Goal: Information Seeking & Learning: Check status

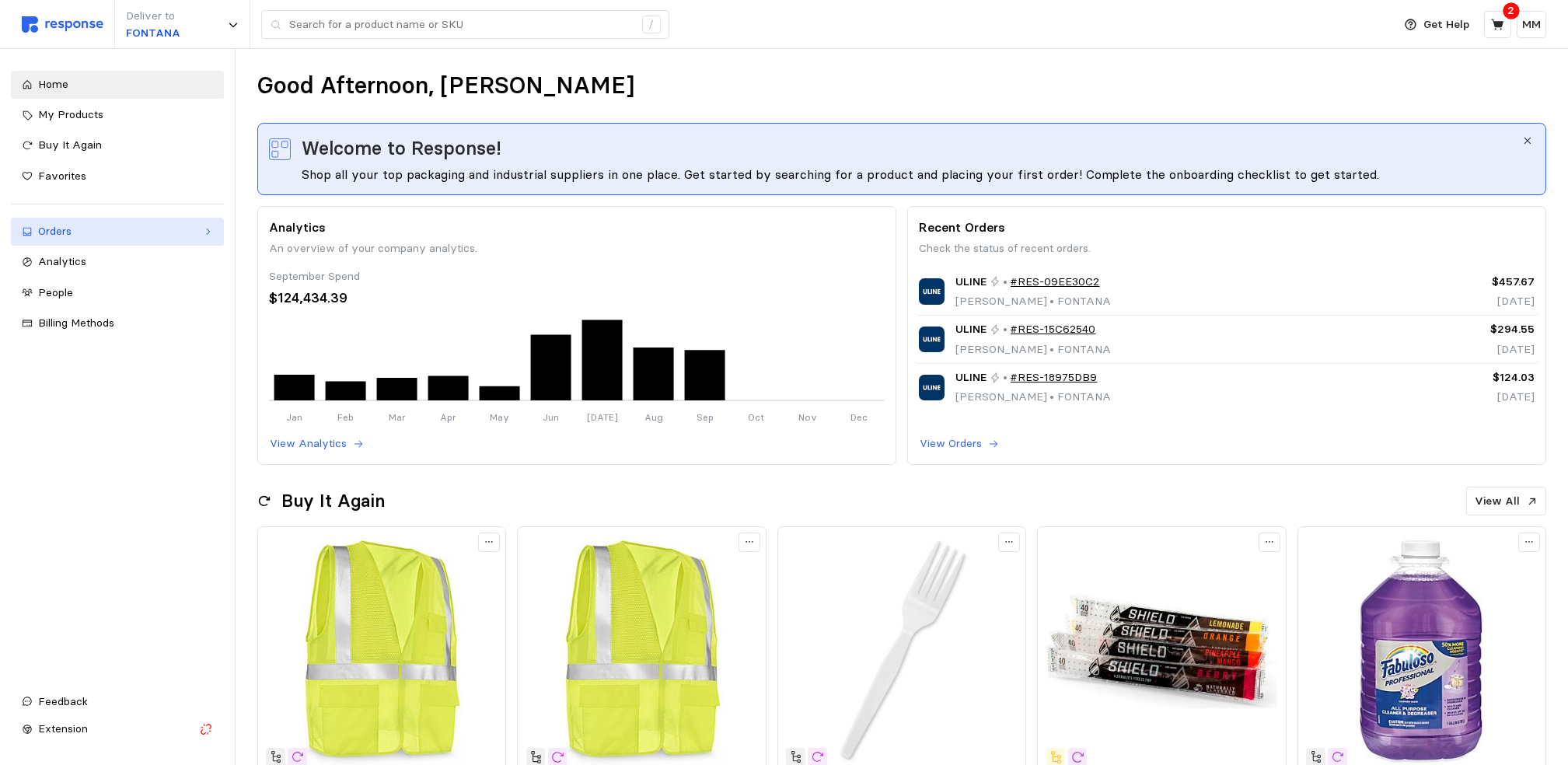
click at [70, 231] on div "Orders" at bounding box center [117, 232] width 159 height 17
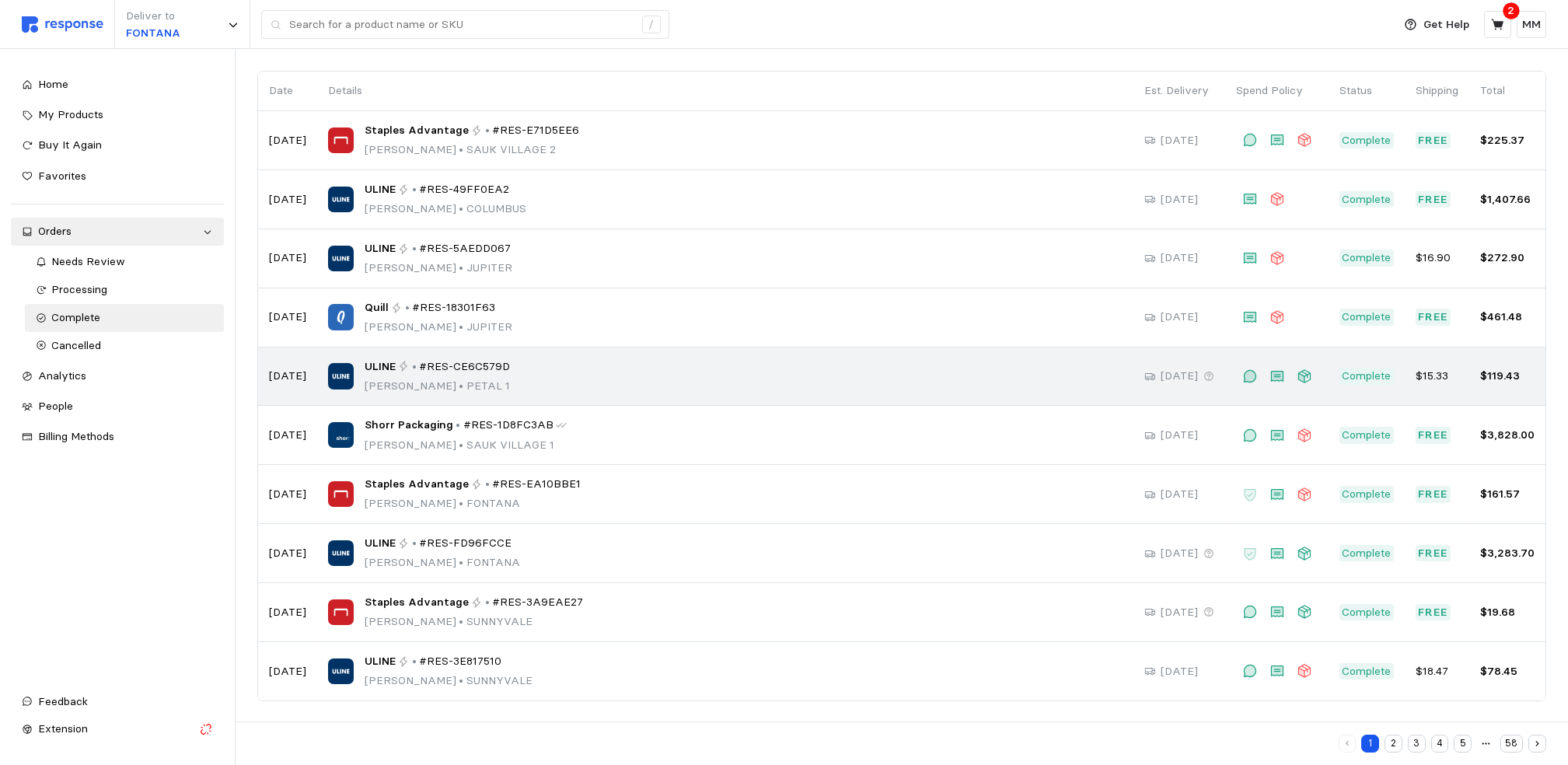
scroll to position [105, 0]
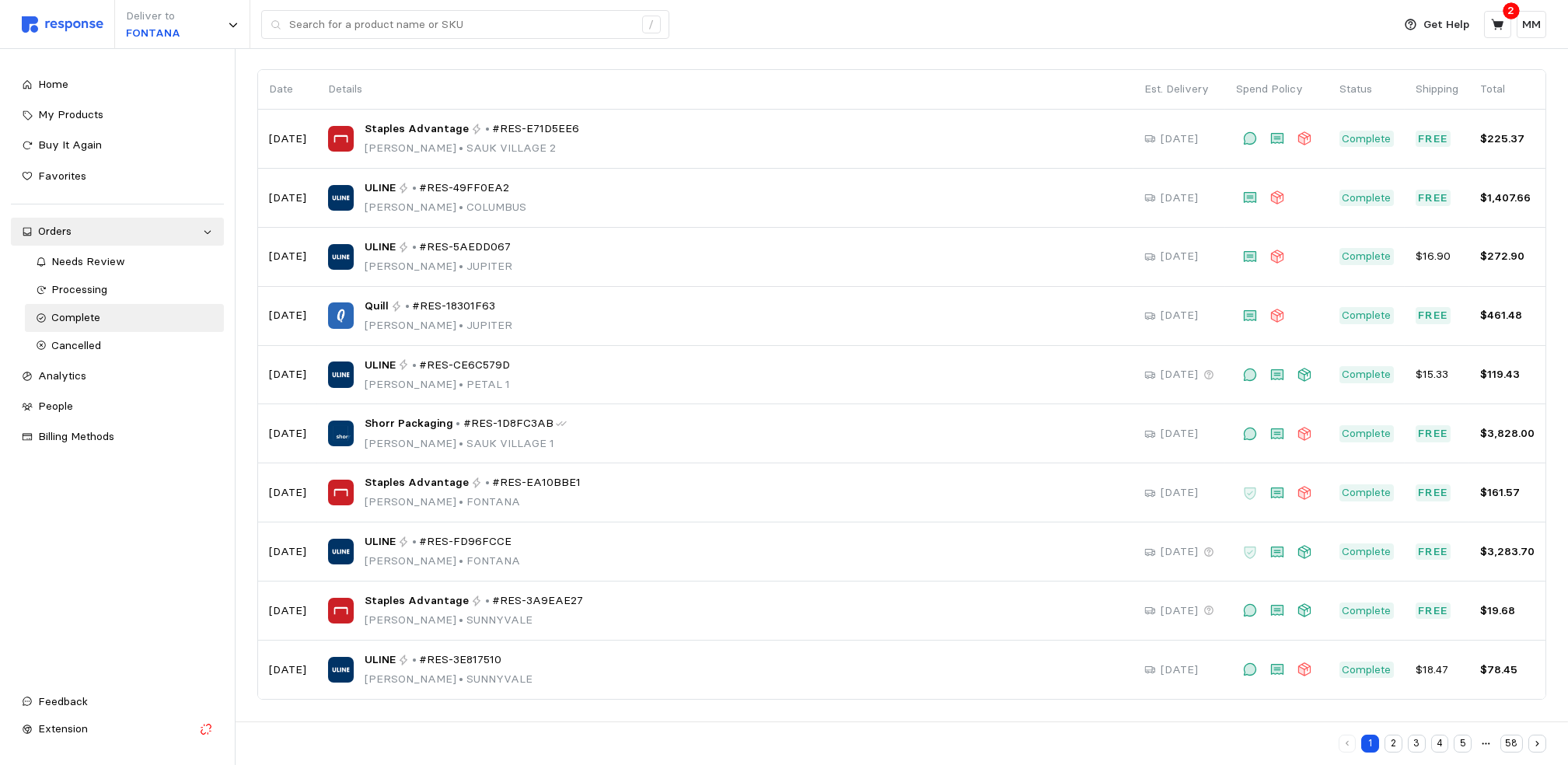
click at [1395, 743] on button "2" at bounding box center [1393, 744] width 18 height 18
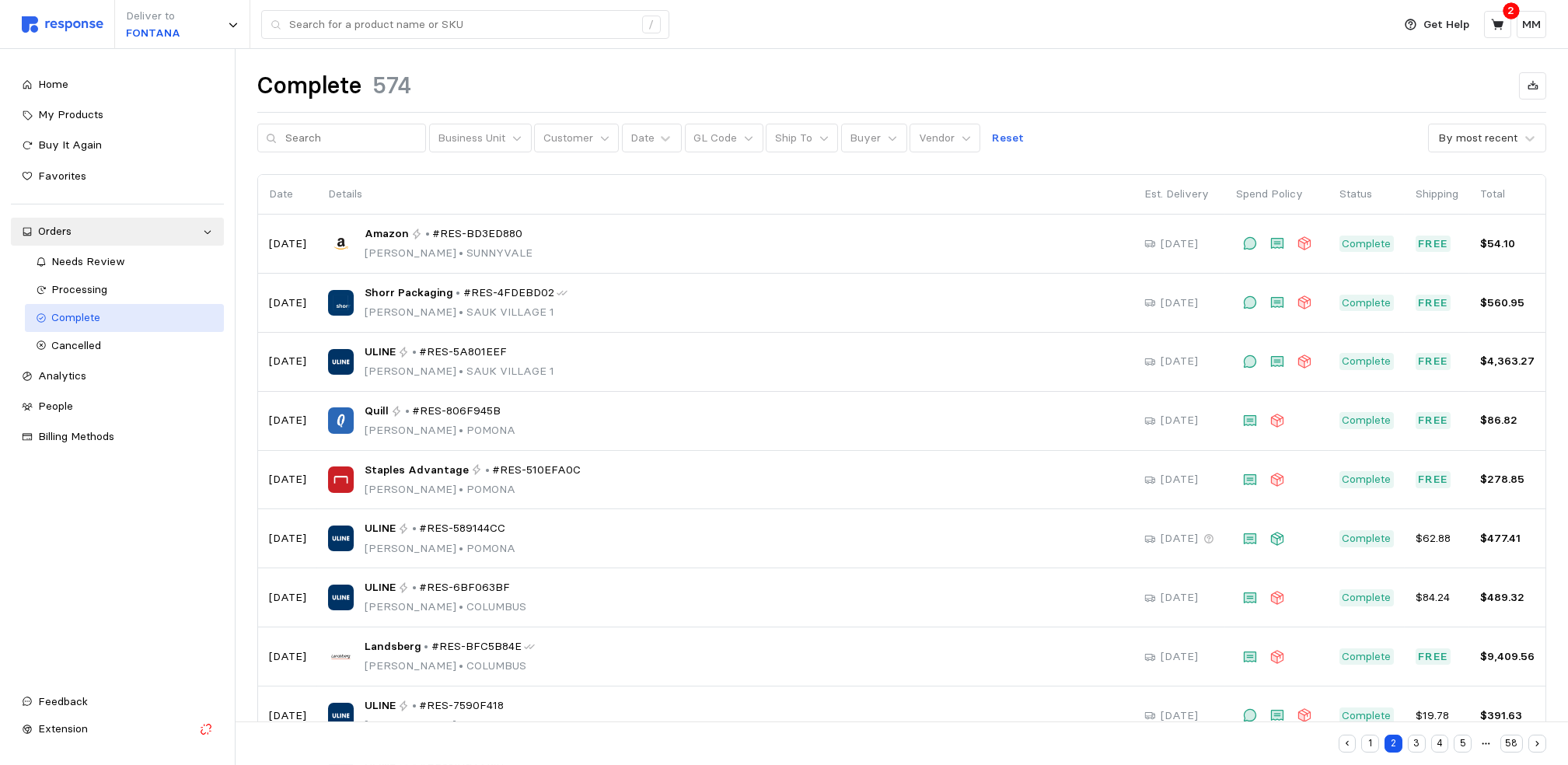
click at [135, 308] on link "Complete" at bounding box center [124, 317] width 199 height 28
click at [120, 294] on div "Processing" at bounding box center [132, 290] width 161 height 17
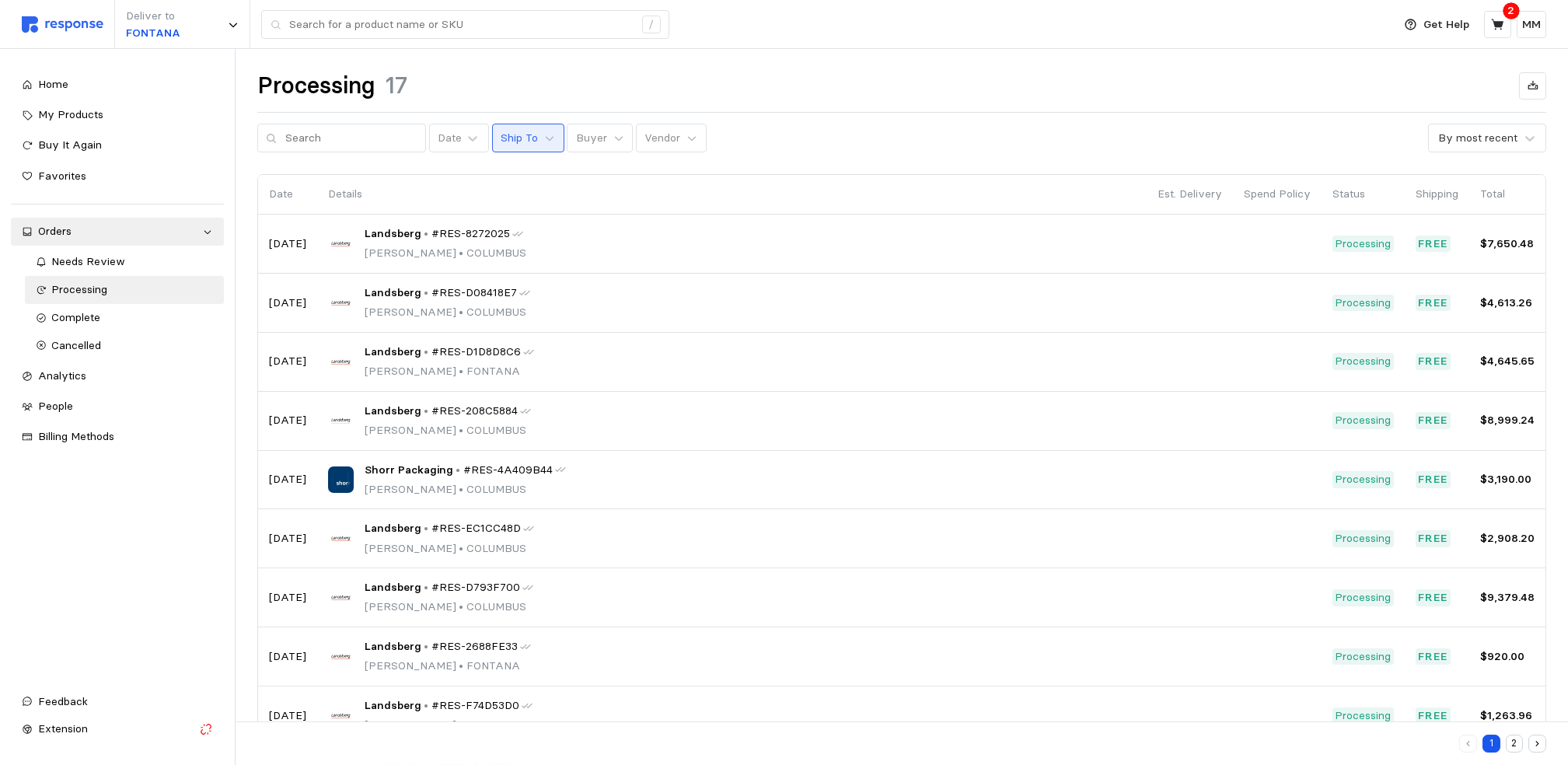
click at [523, 140] on button "Ship To" at bounding box center [528, 138] width 72 height 29
click at [517, 234] on p "FONTANA" at bounding box center [529, 234] width 53 height 17
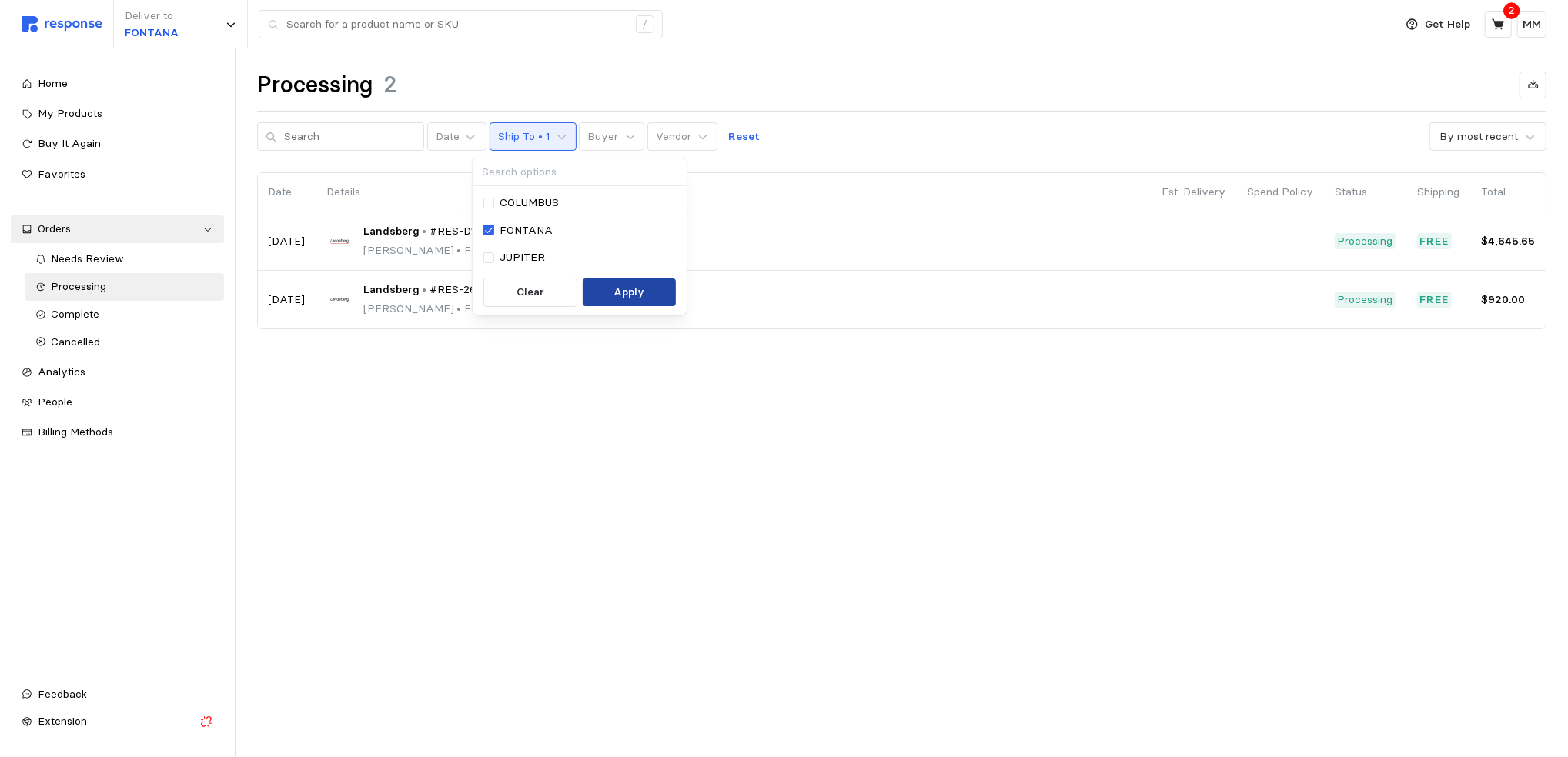
click at [610, 287] on button "Apply" at bounding box center [629, 292] width 93 height 27
click at [610, 287] on div "Landsberg • #RES-2688FE33 [PERSON_NAME] • [PERSON_NAME]" at bounding box center [734, 300] width 813 height 36
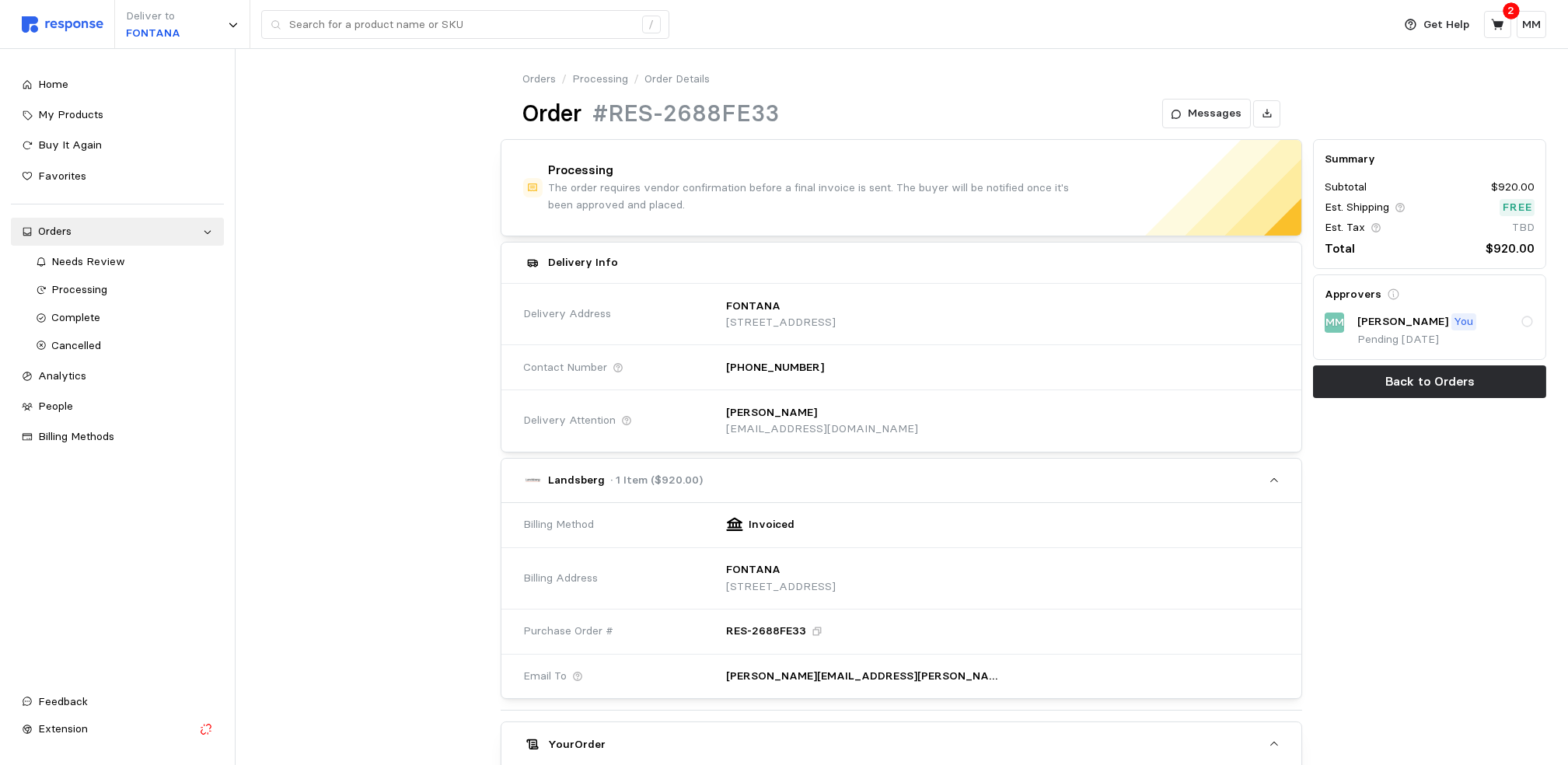
scroll to position [391, 0]
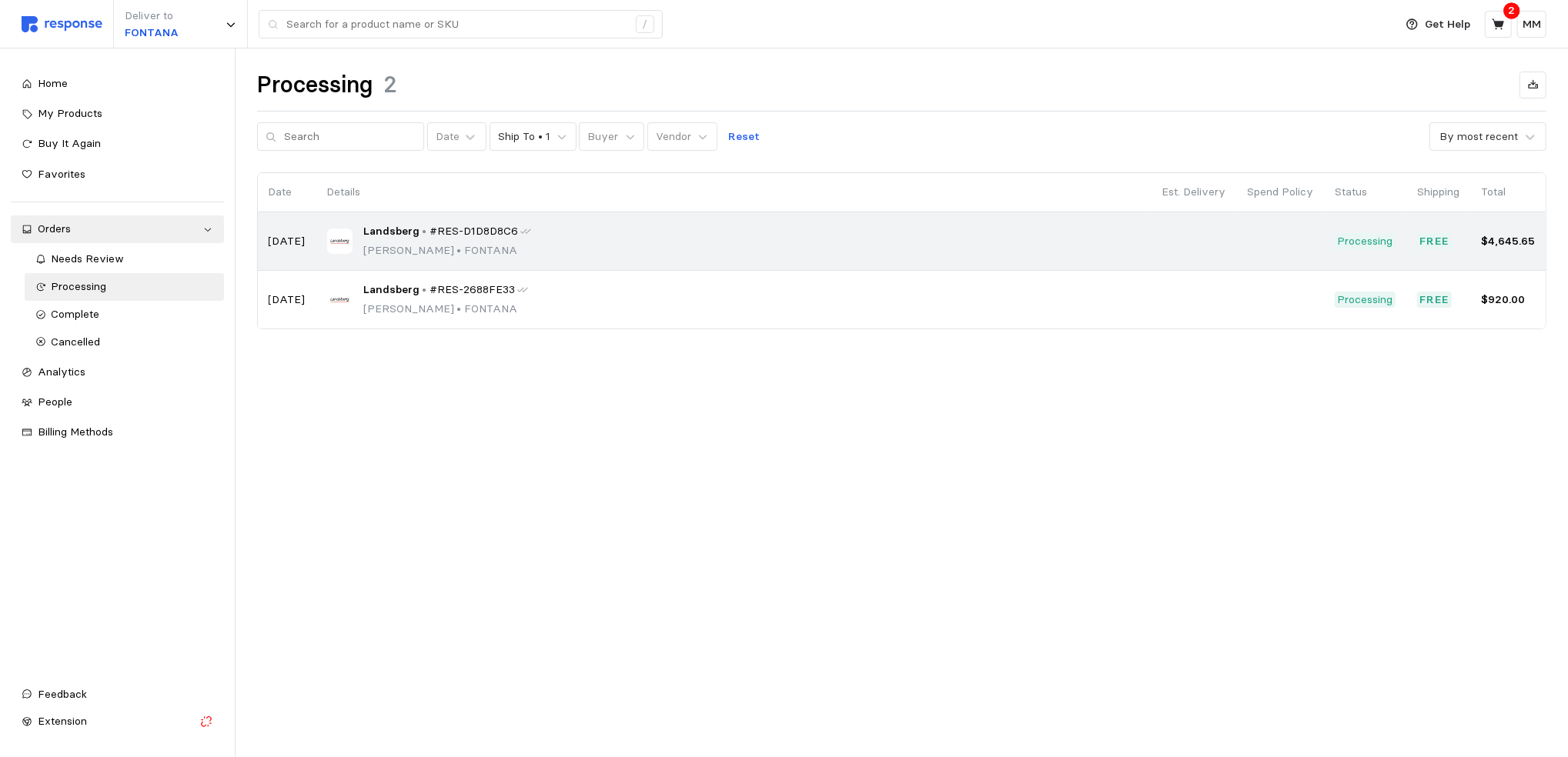
click at [542, 229] on div "Landsberg • #RES-D1D8D8C6 [PERSON_NAME] • [PERSON_NAME]" at bounding box center [734, 241] width 813 height 36
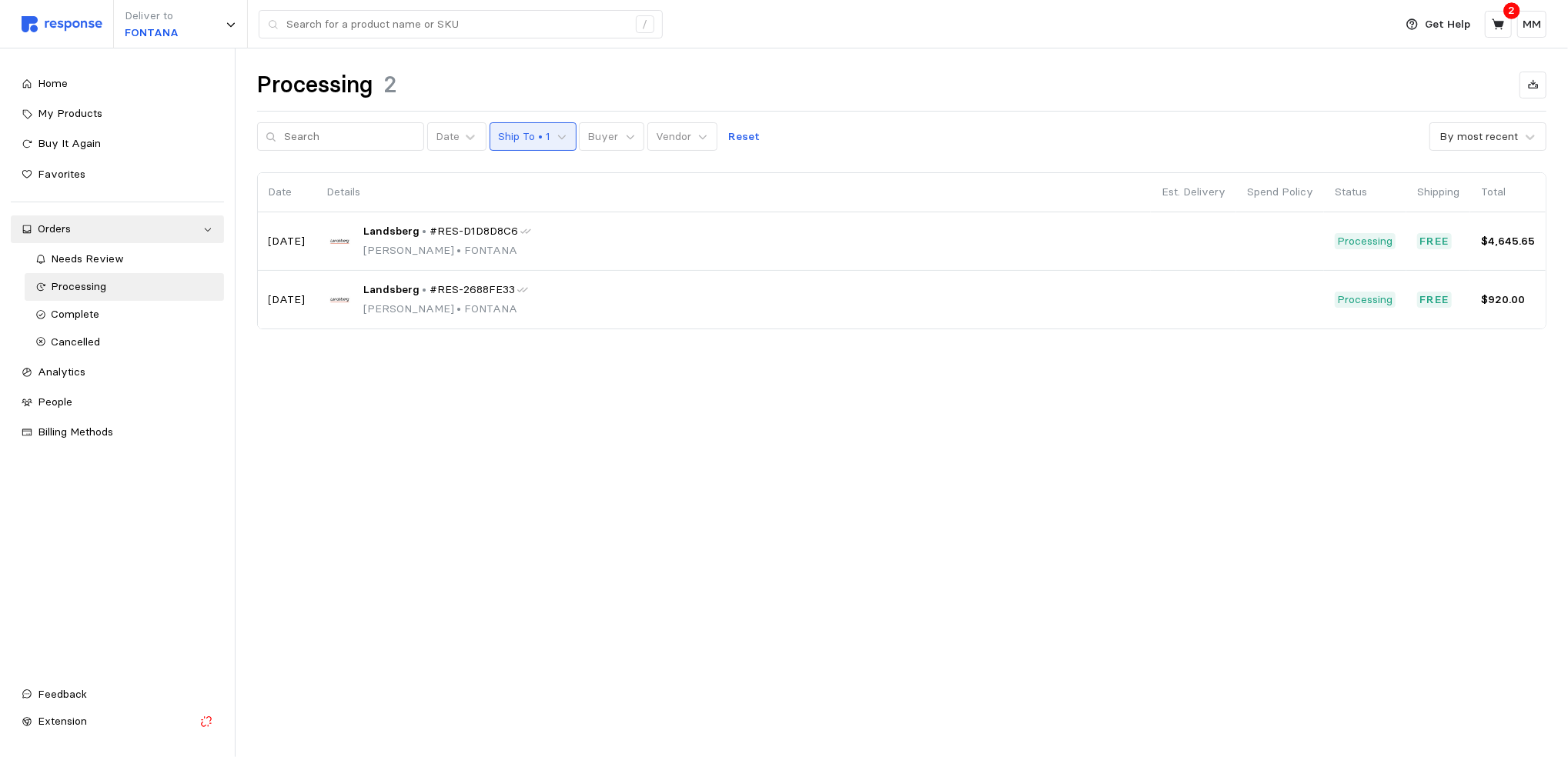
click at [507, 142] on p "Ship To • 1" at bounding box center [525, 137] width 53 height 17
click at [487, 236] on div "FONTANA" at bounding box center [578, 231] width 190 height 17
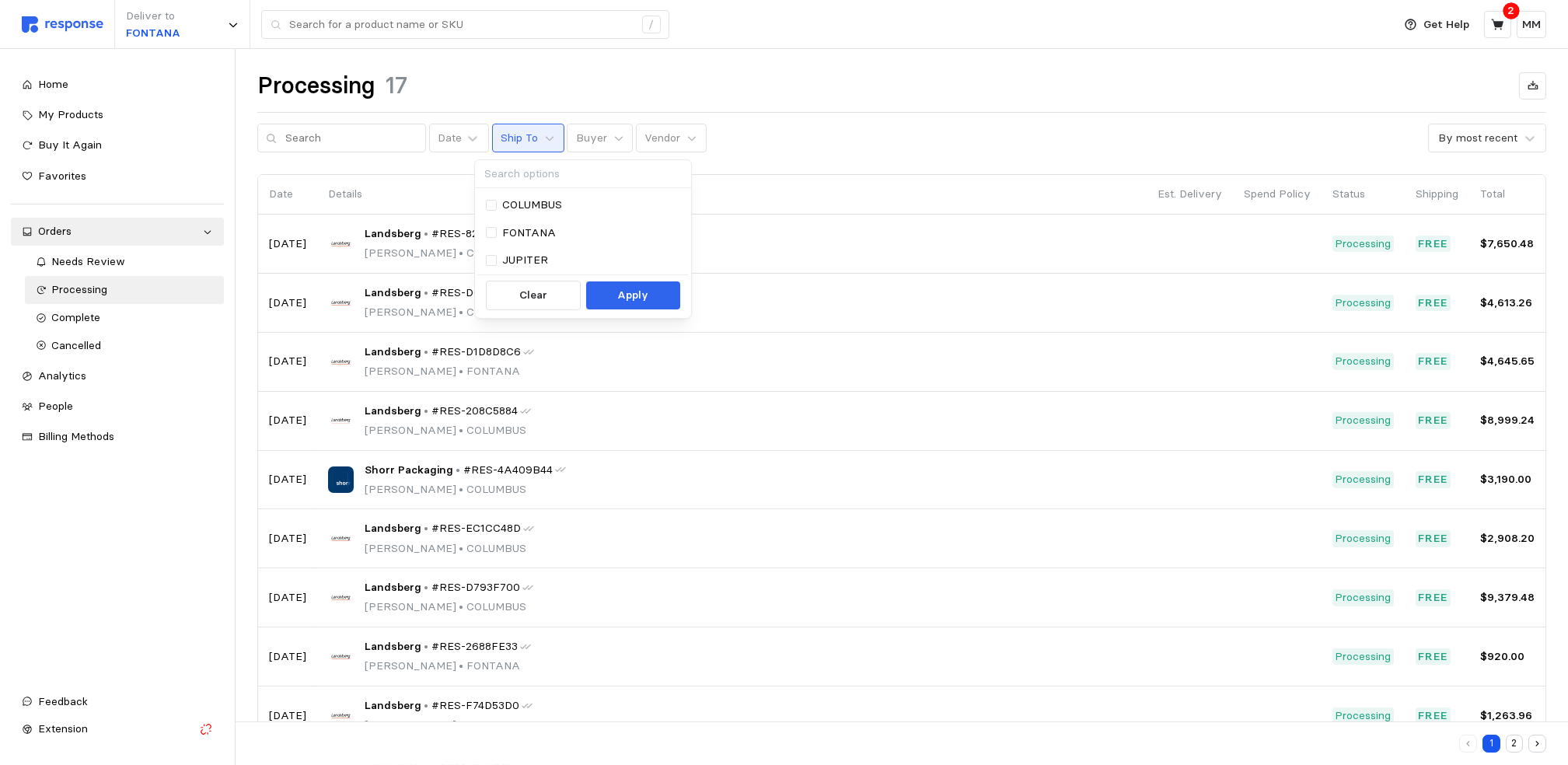
click at [817, 93] on div "Processing 17" at bounding box center [901, 86] width 1289 height 30
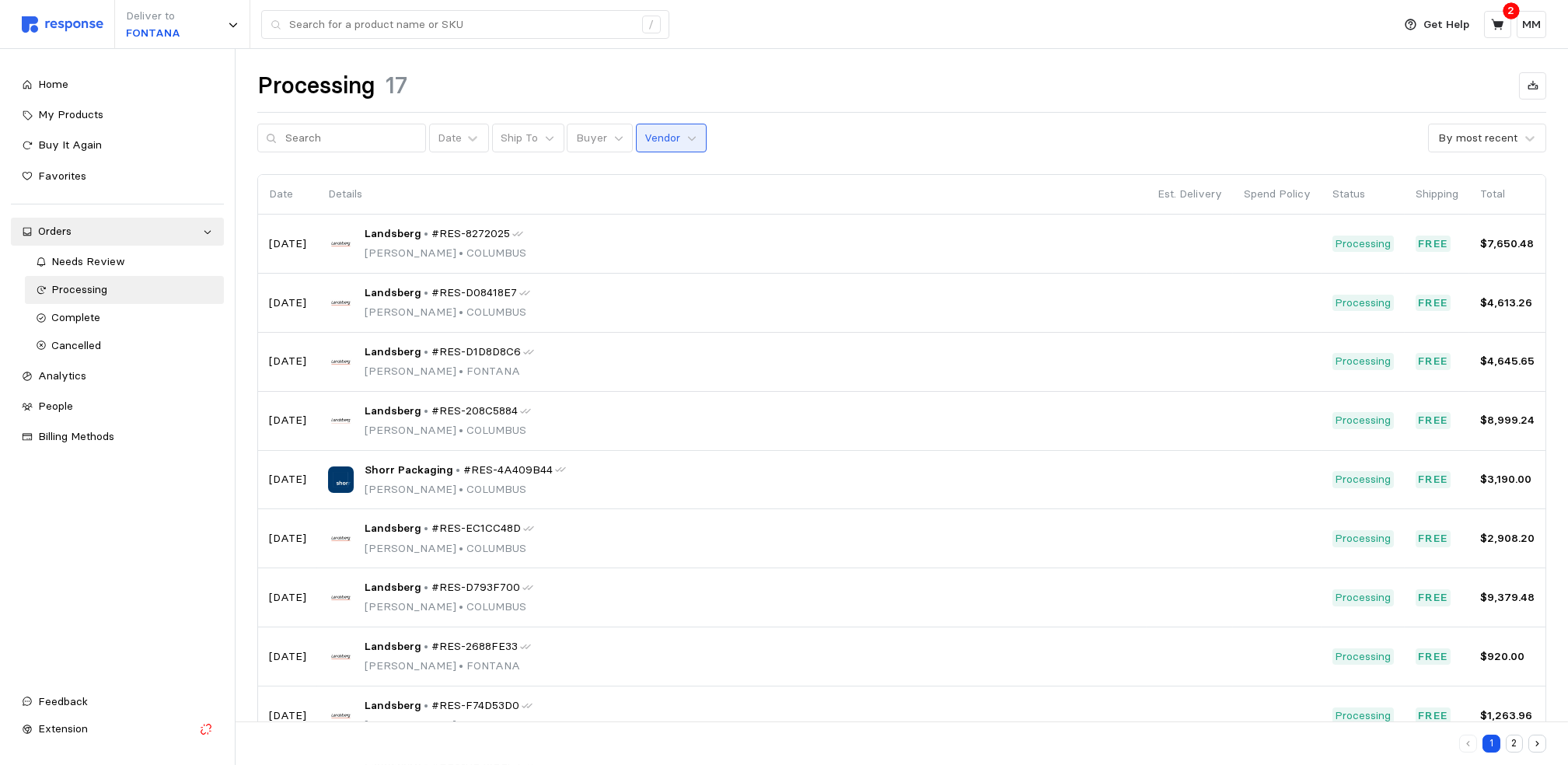
click at [656, 142] on p "Vendor" at bounding box center [663, 139] width 36 height 17
click at [358, 143] on input "text" at bounding box center [350, 138] width 132 height 28
click at [104, 269] on div "Needs Review" at bounding box center [132, 262] width 161 height 17
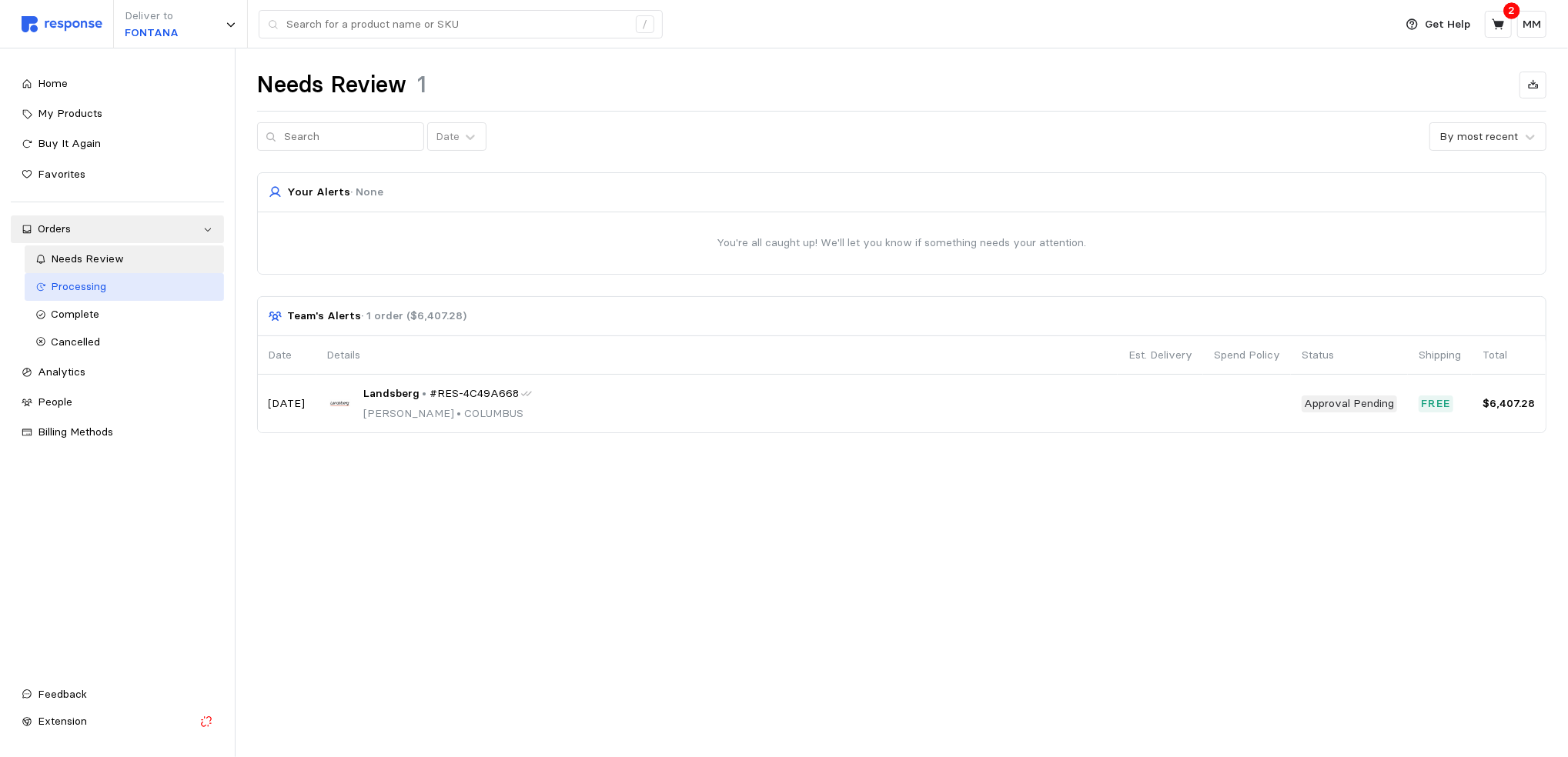
click at [99, 287] on span "Processing" at bounding box center [79, 286] width 55 height 14
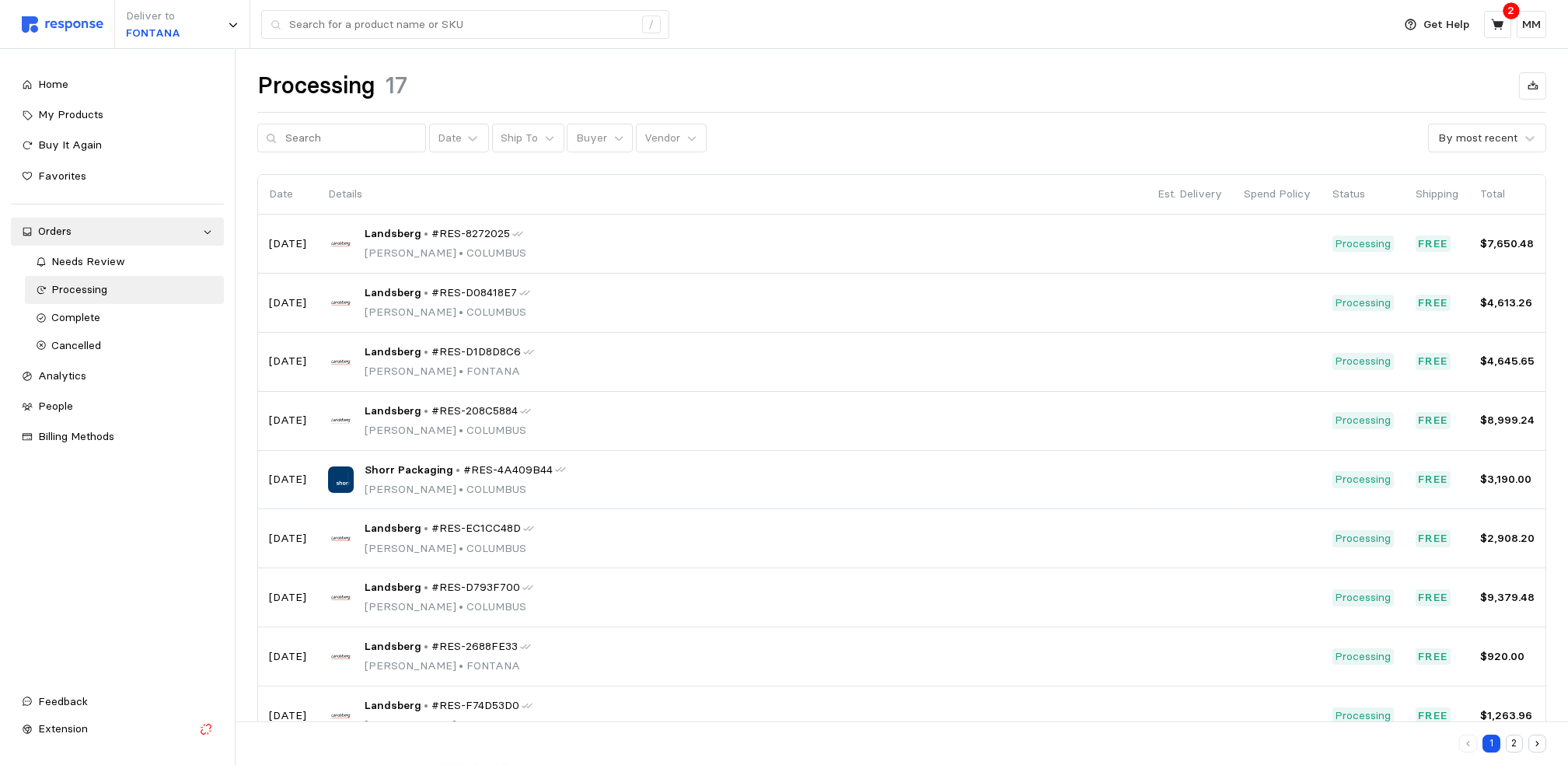
click at [276, 195] on p "Date" at bounding box center [287, 195] width 37 height 17
click at [457, 127] on div "Date" at bounding box center [460, 138] width 61 height 29
click at [490, 246] on div "This Month" at bounding box center [510, 238] width 149 height 29
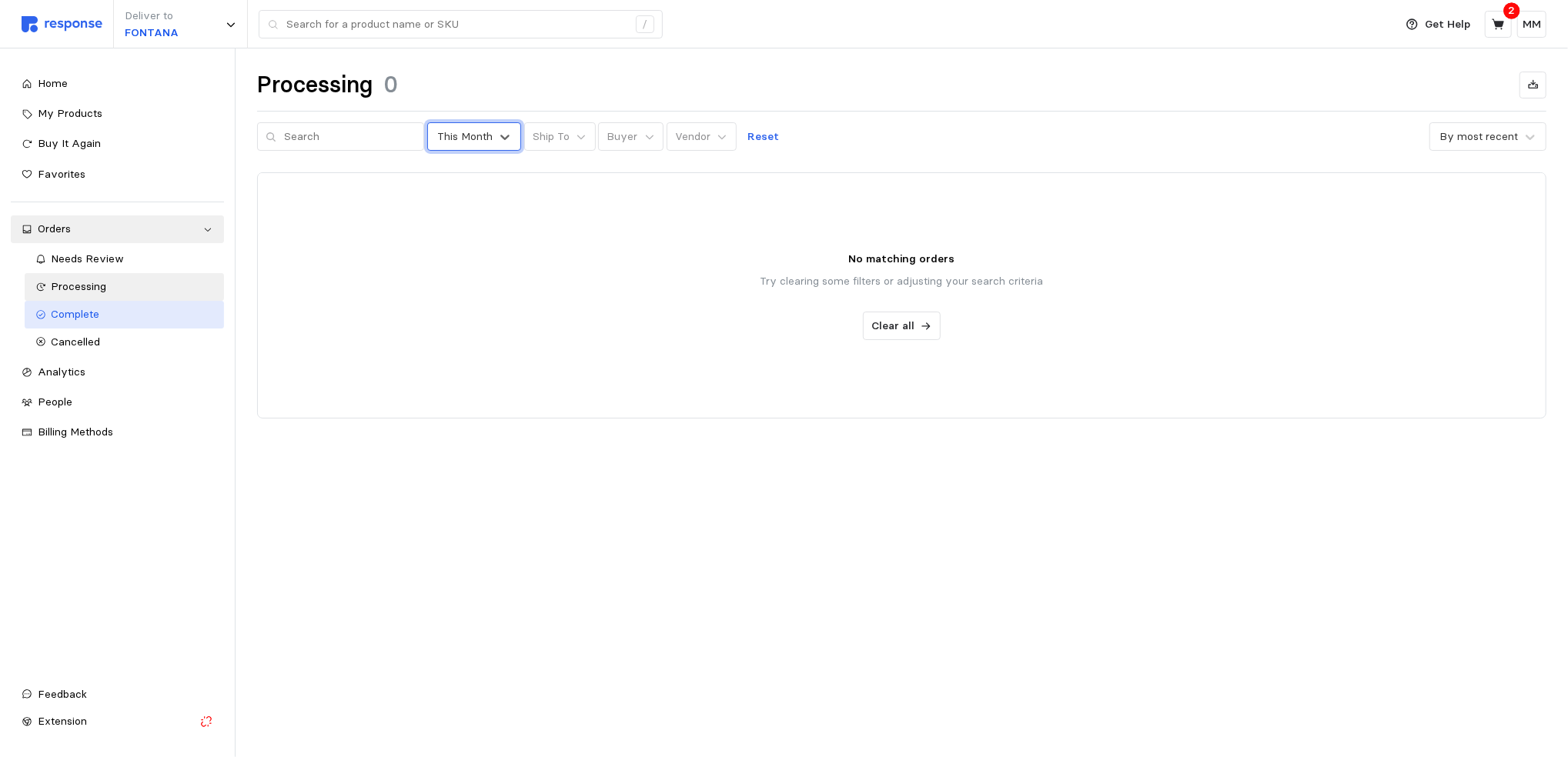
click at [87, 324] on link "Complete" at bounding box center [124, 314] width 199 height 27
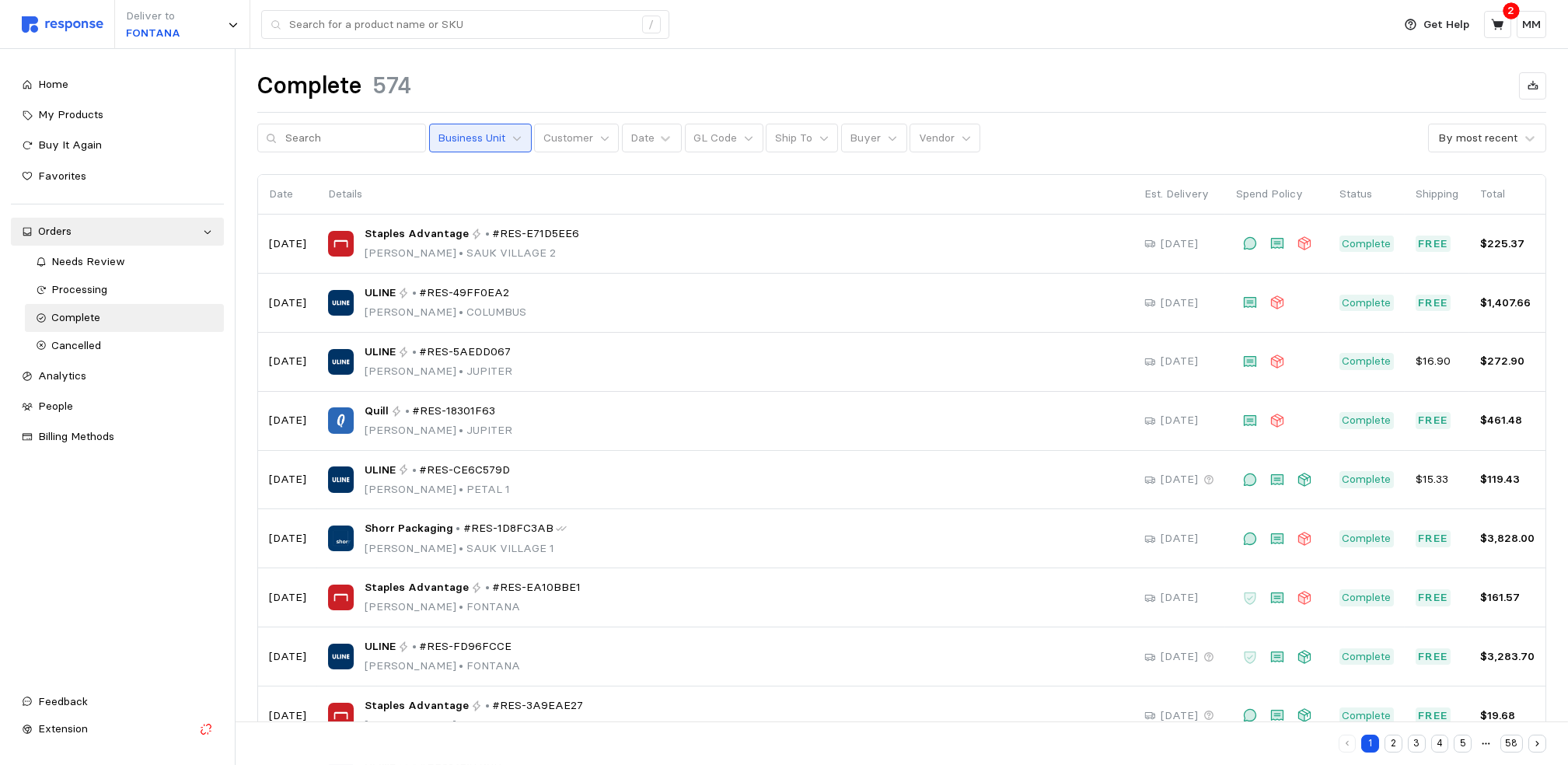
click at [462, 141] on p "Business Unit" at bounding box center [471, 139] width 67 height 17
click at [635, 142] on div "Date" at bounding box center [642, 138] width 24 height 16
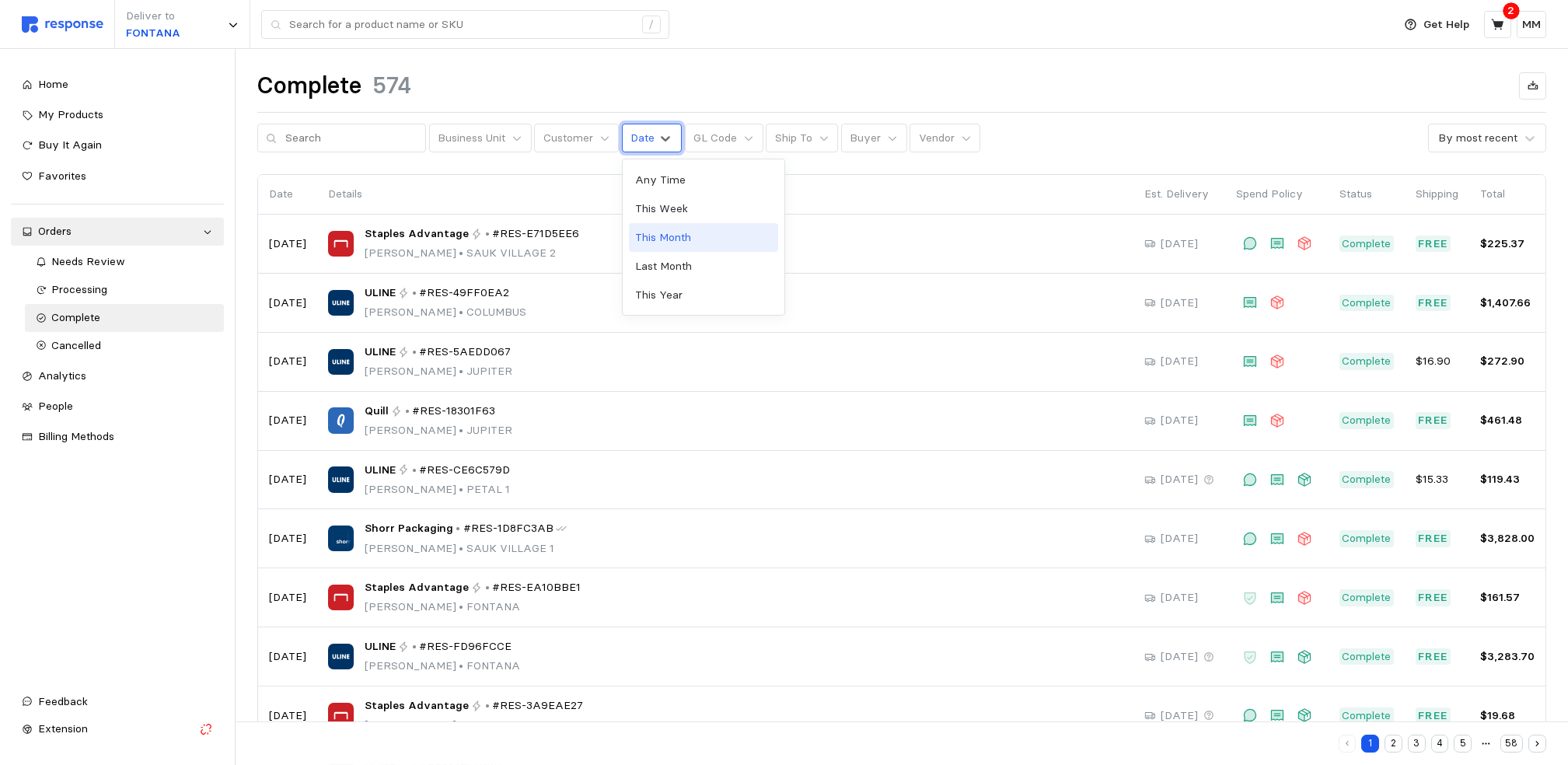
click at [654, 246] on div "This Month" at bounding box center [703, 238] width 149 height 29
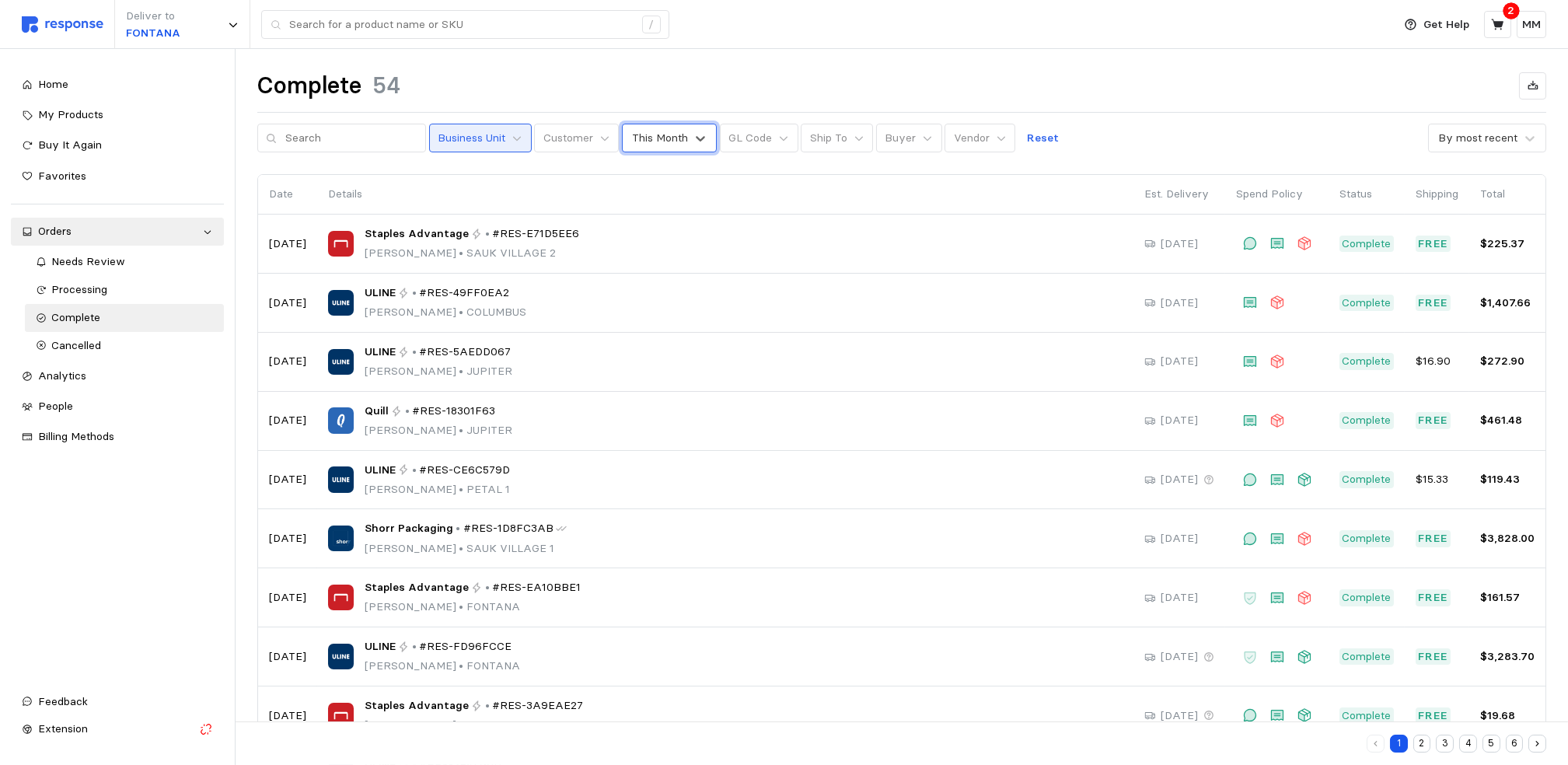
click at [471, 138] on p "Business Unit" at bounding box center [471, 139] width 67 height 17
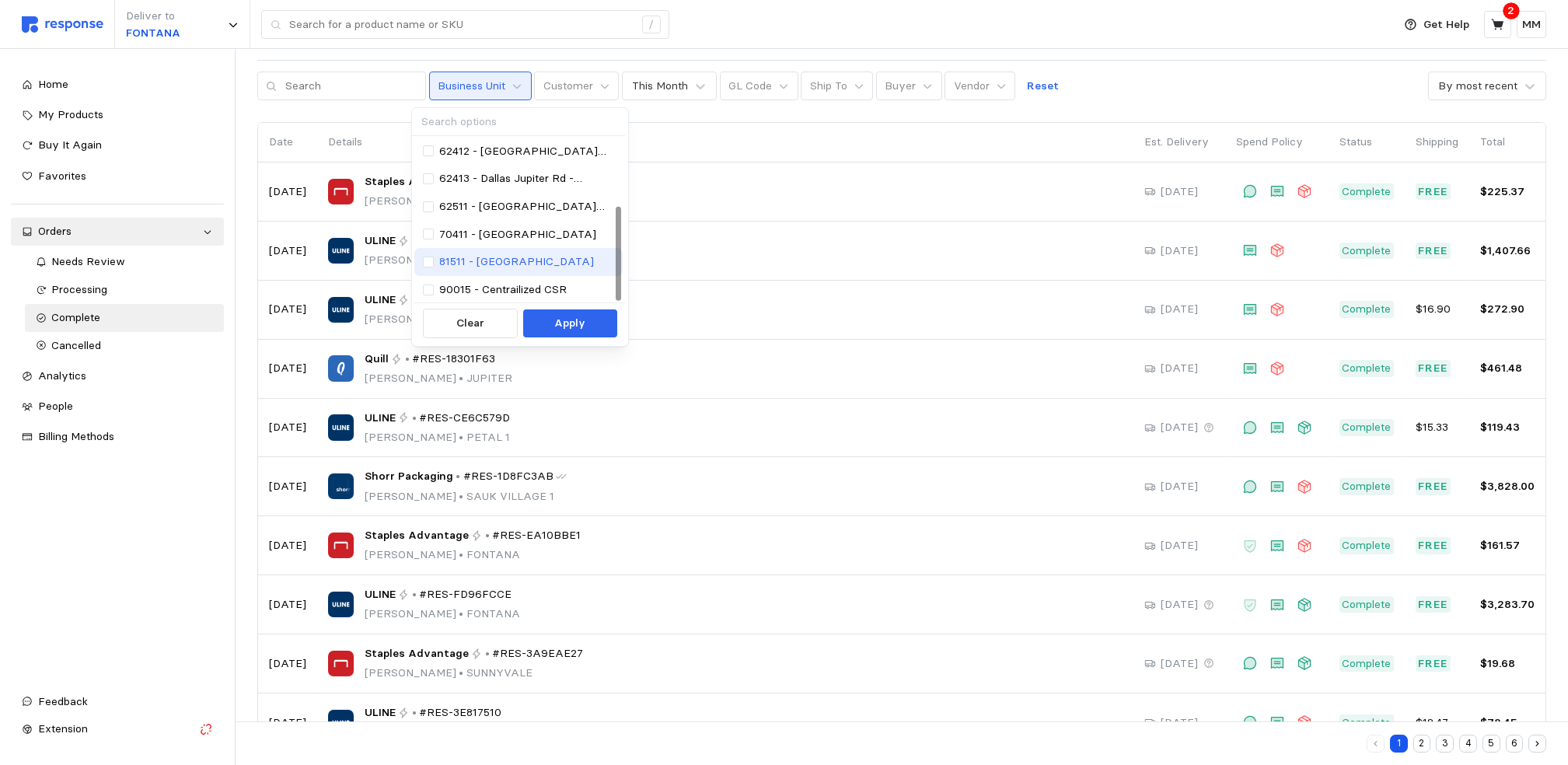
scroll to position [114, 0]
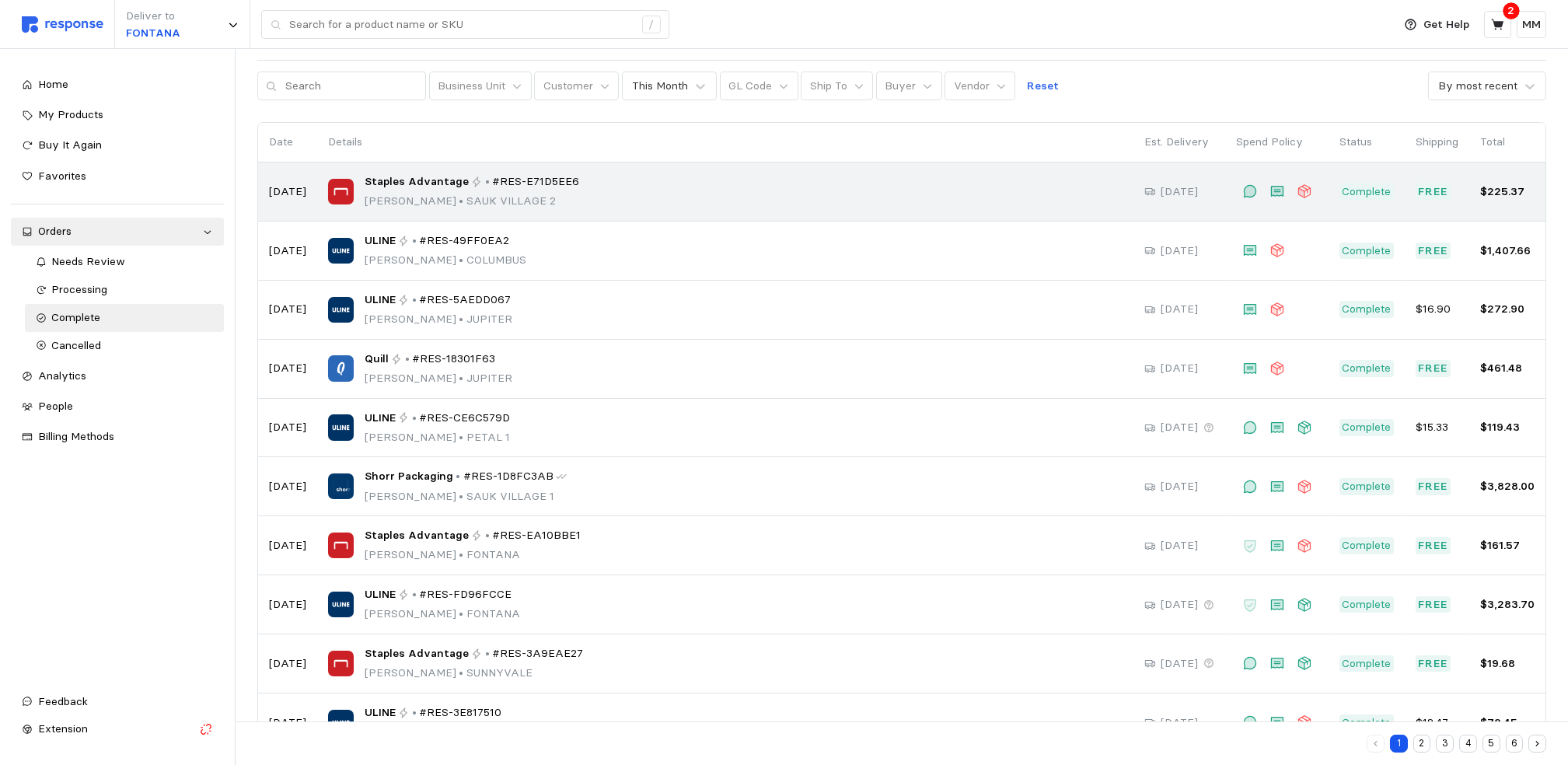
click at [711, 178] on div "Staples Advantage • #RES-E71D5EE6 [PERSON_NAME][GEOGRAPHIC_DATA] 2" at bounding box center [725, 192] width 795 height 36
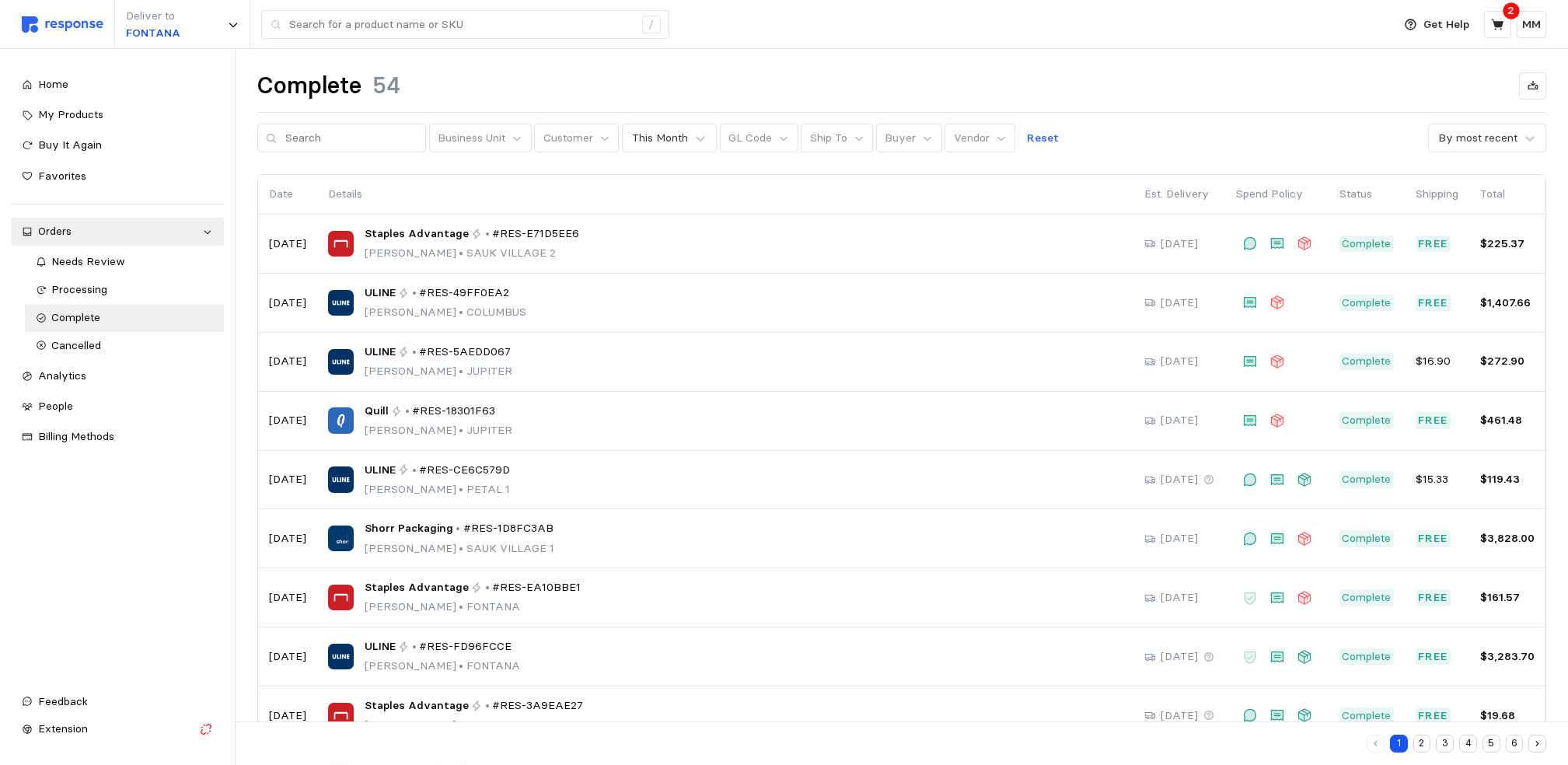
scroll to position [52, 0]
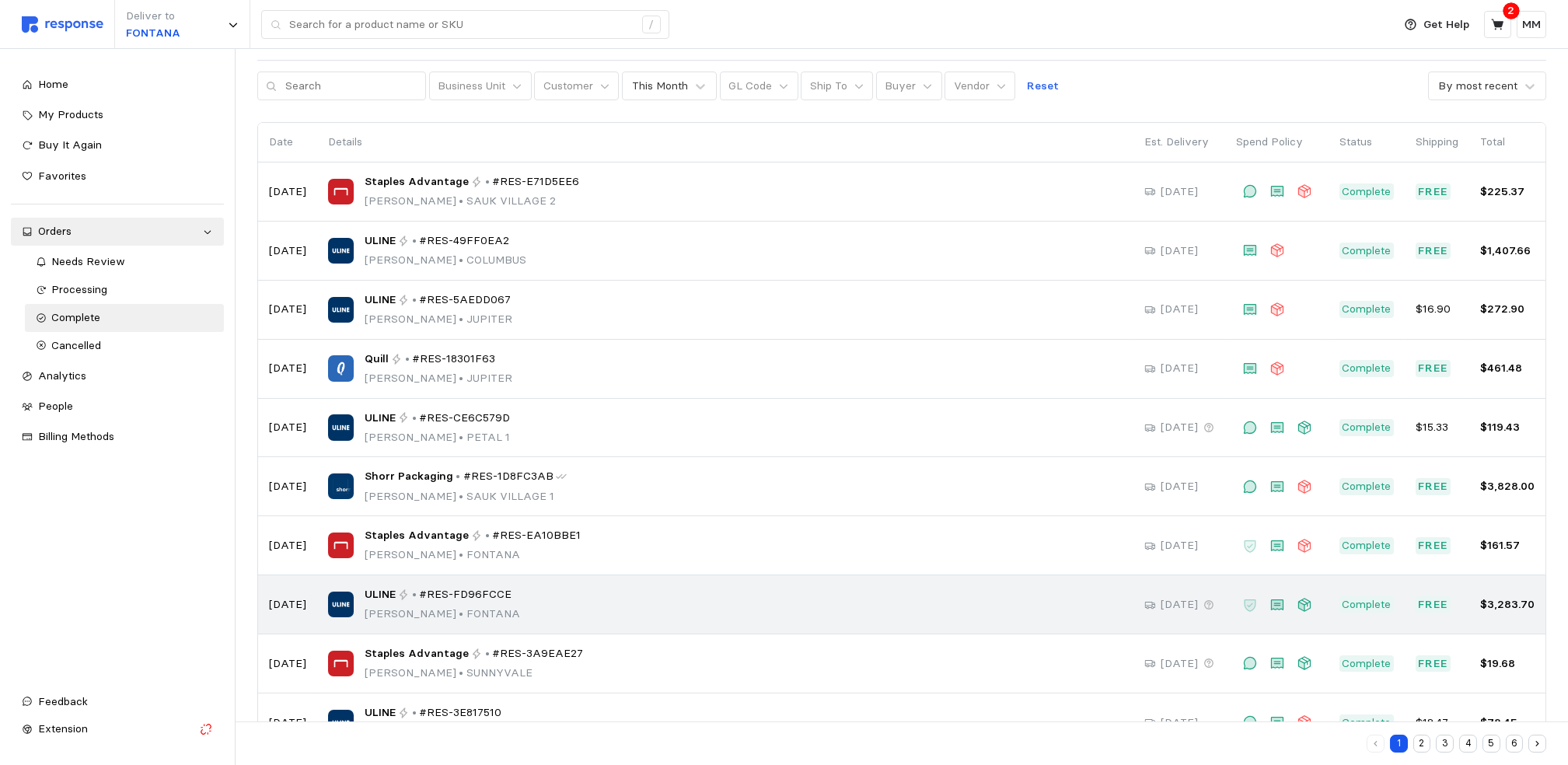
click at [419, 603] on span "#RES-FD96FCCE" at bounding box center [464, 595] width 92 height 17
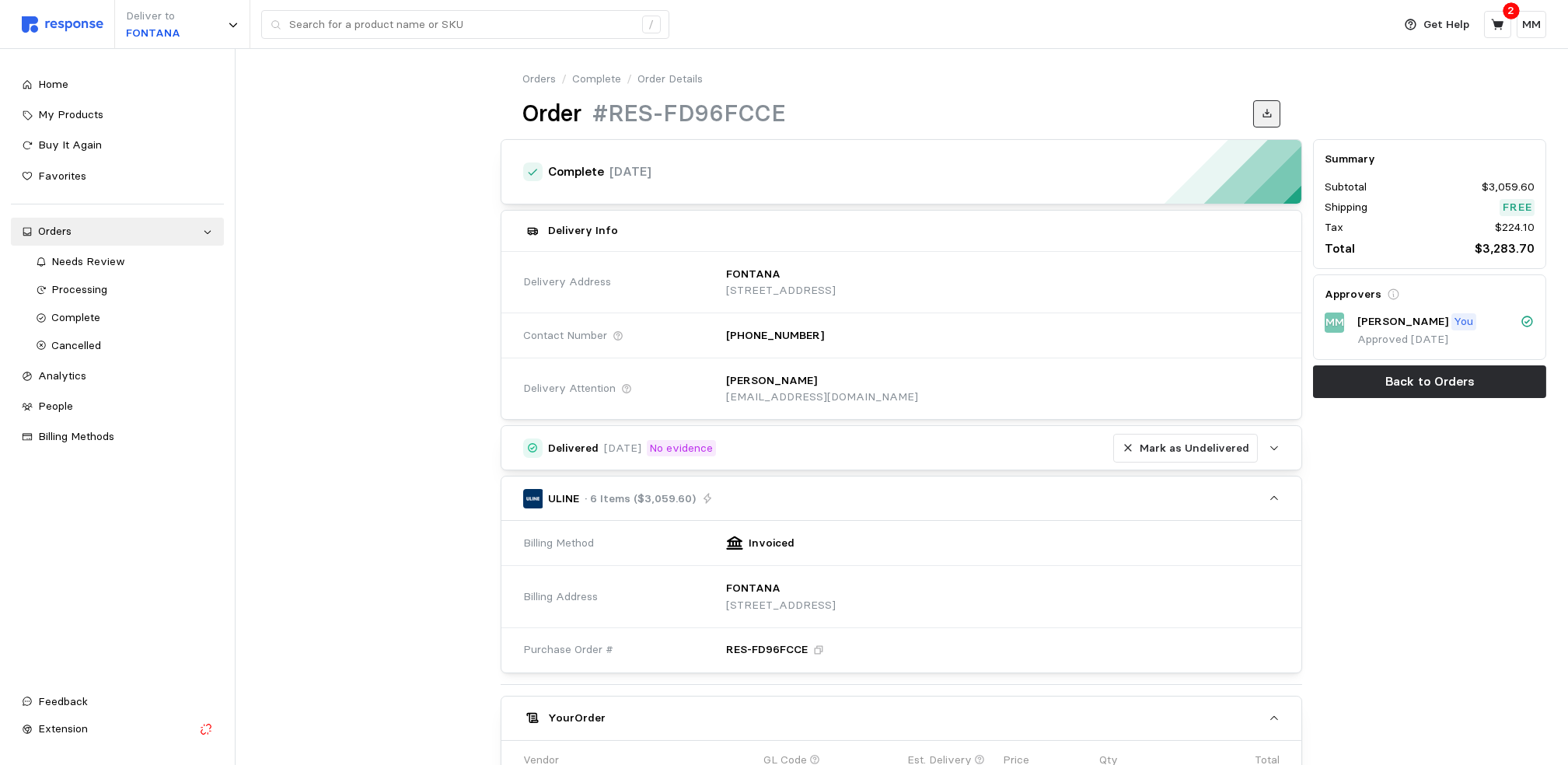
click at [1271, 109] on icon at bounding box center [1267, 113] width 10 height 10
drag, startPoint x: 1030, startPoint y: 20, endPoint x: 261, endPoint y: 389, distance: 852.9
click at [261, 389] on div at bounding box center [373, 732] width 244 height 1195
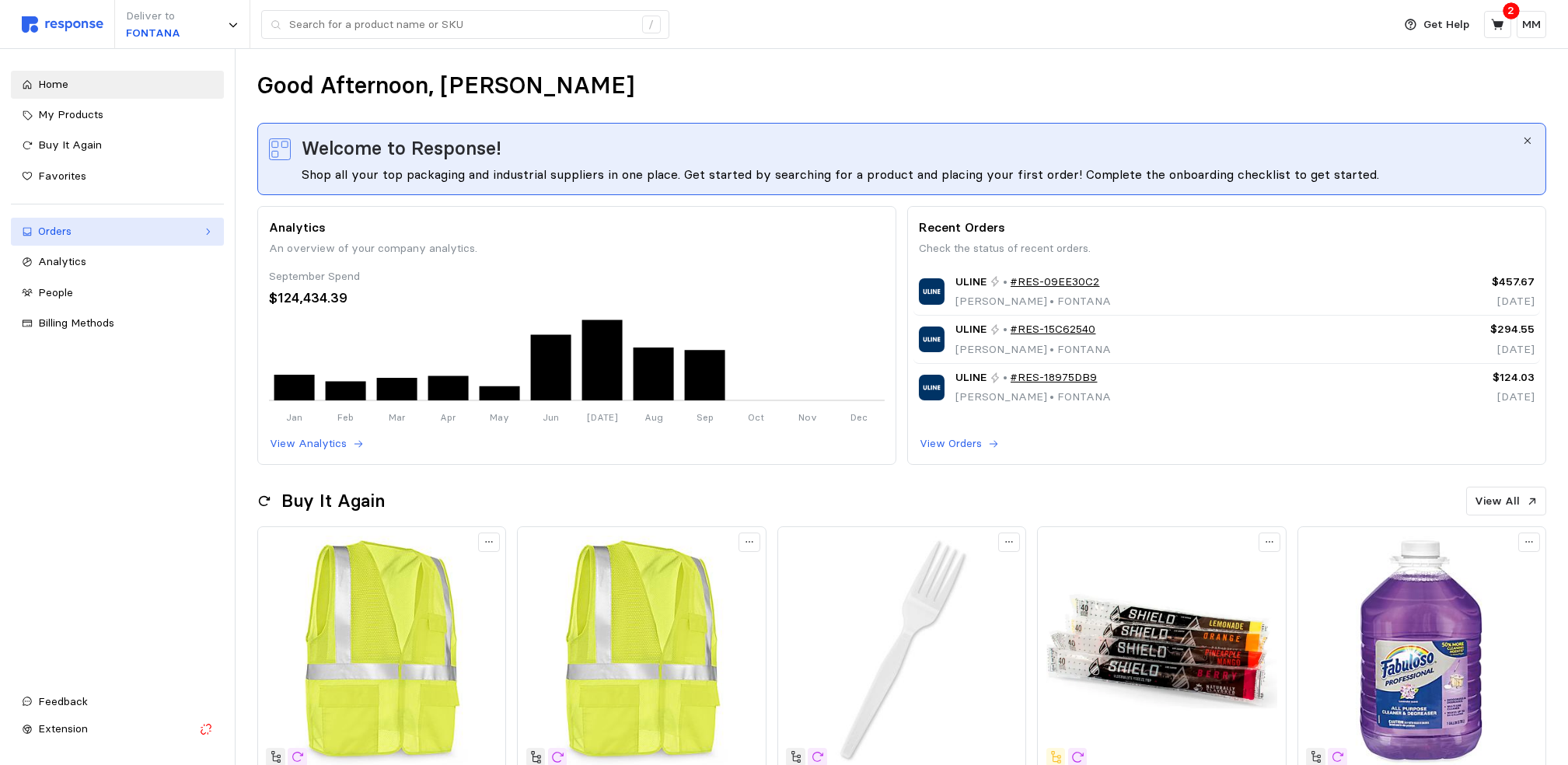
click at [76, 230] on div "Orders" at bounding box center [117, 232] width 159 height 17
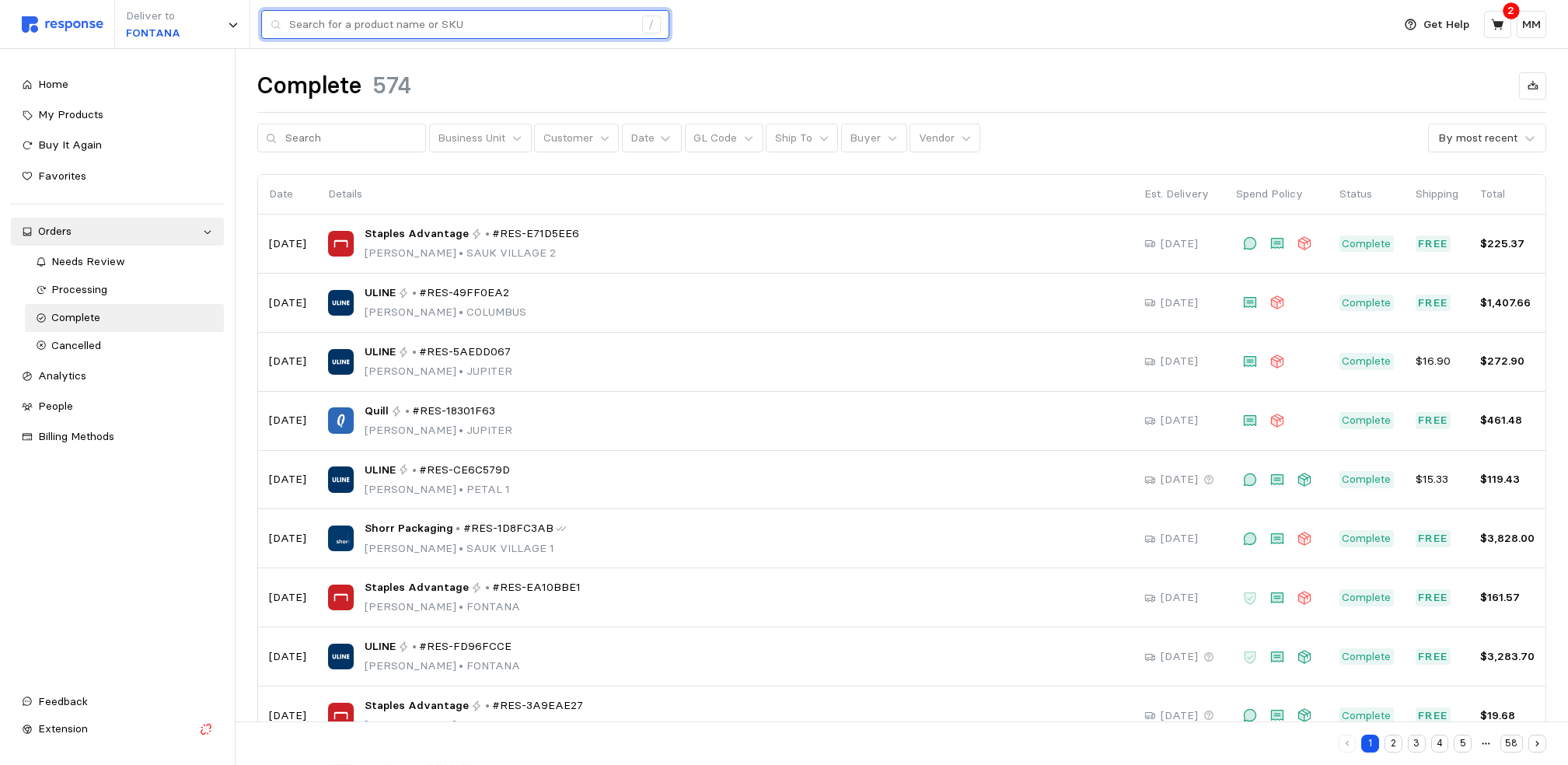
click at [520, 31] on input "text" at bounding box center [462, 24] width 345 height 28
click at [776, 25] on div "Deliver to FONTANA /" at bounding box center [703, 25] width 1363 height 49
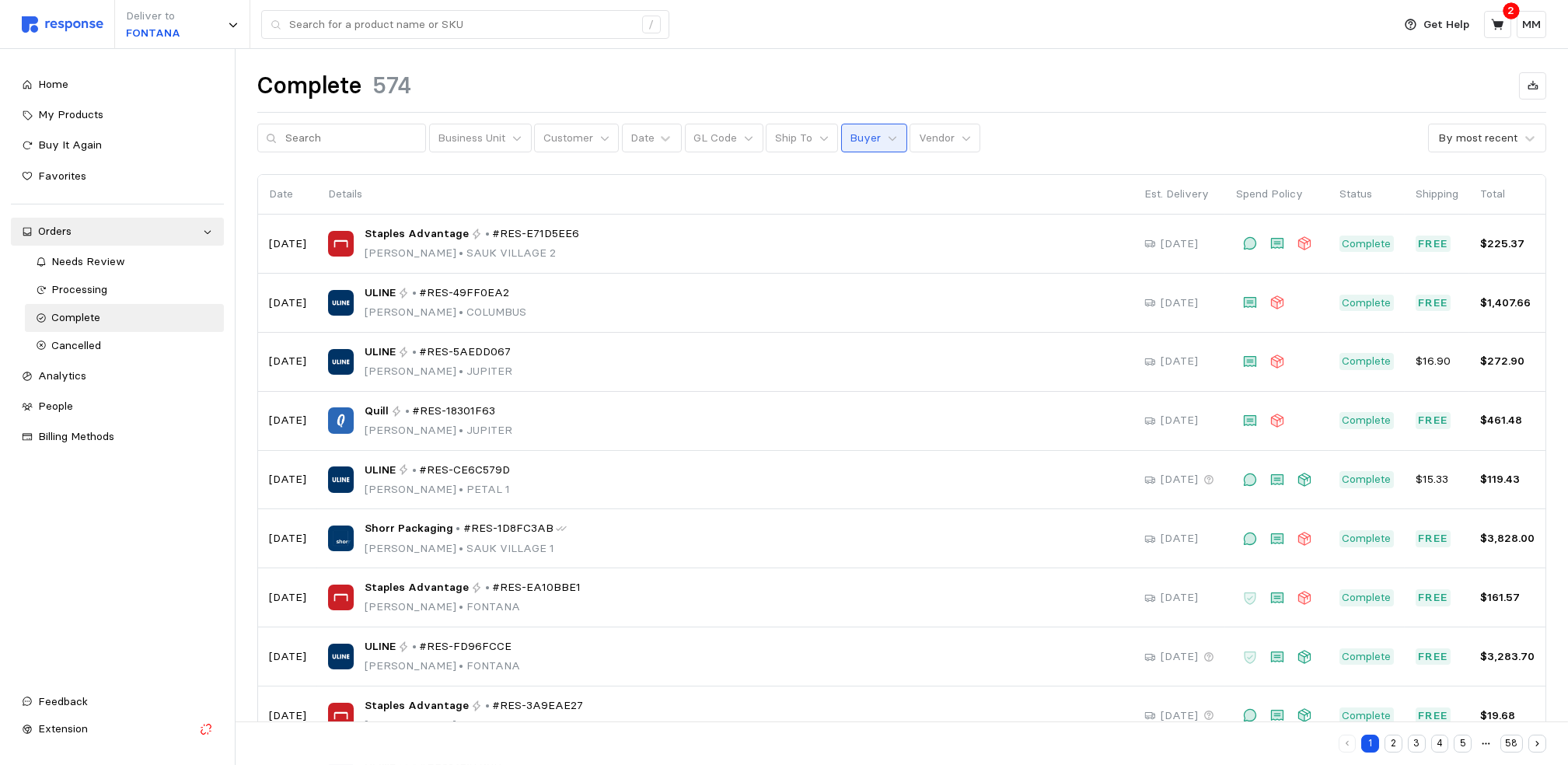
click at [855, 145] on p "Buyer" at bounding box center [865, 139] width 31 height 17
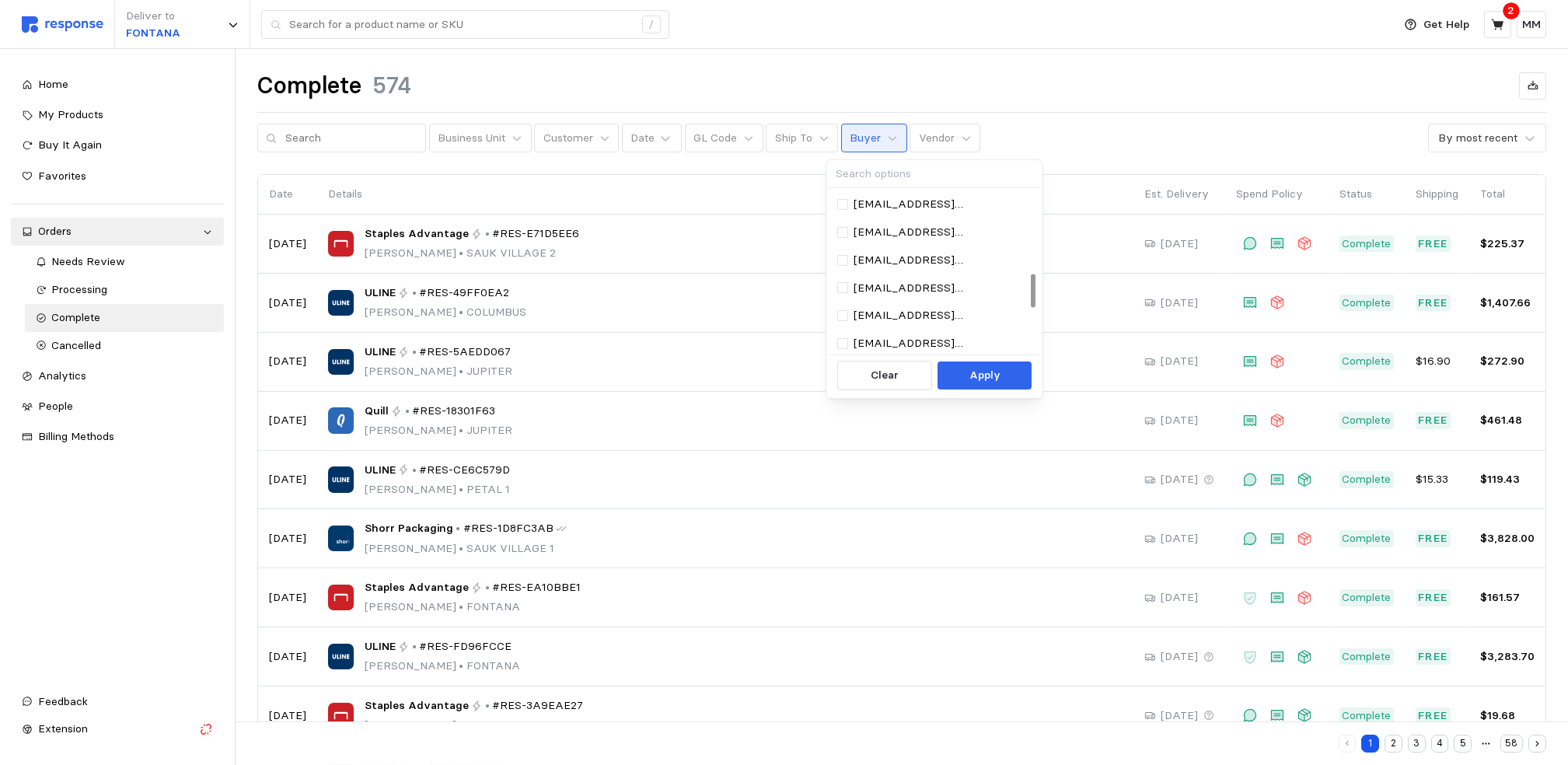
scroll to position [406, 0]
paste input "John Servia <serjoh@wsinc.com>"
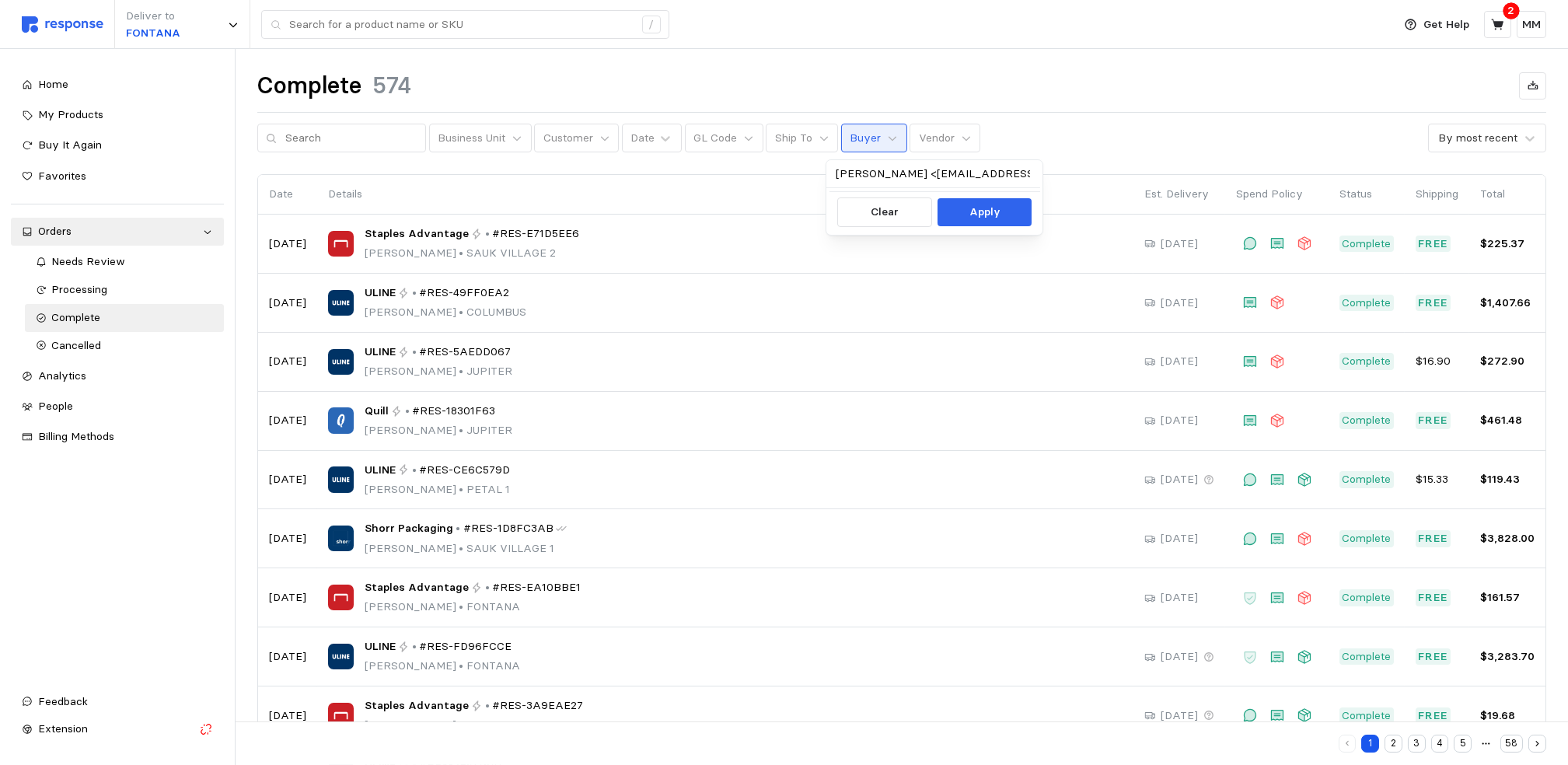
scroll to position [0, 0]
click at [906, 175] on input "John Servia <serjoh@wsinc.com>" at bounding box center [935, 175] width 217 height 29
type input "serjoh@wsinc.com"
click at [979, 245] on p "Apply" at bounding box center [985, 240] width 31 height 17
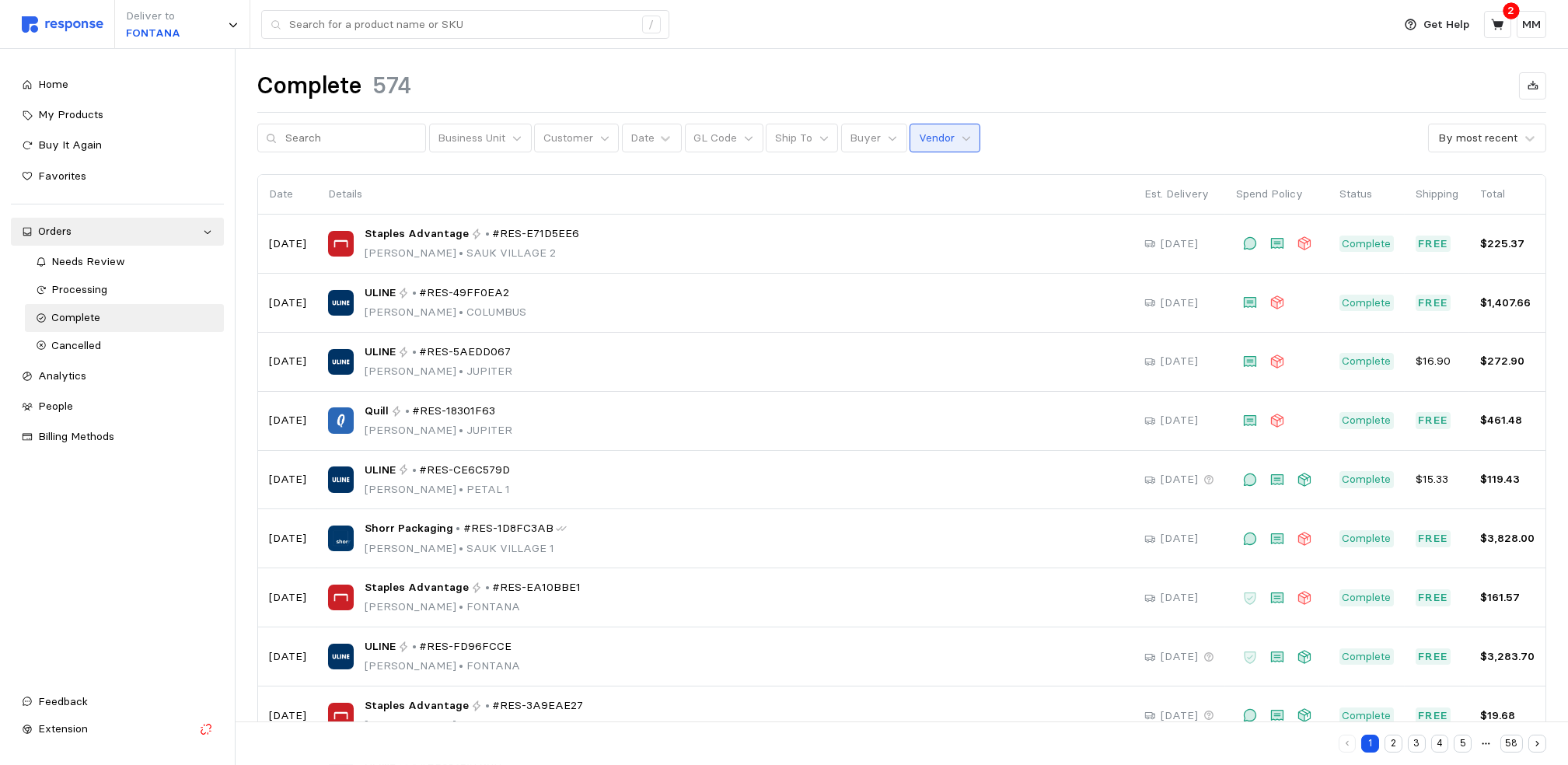
click at [929, 135] on p "Vendor" at bounding box center [937, 139] width 36 height 17
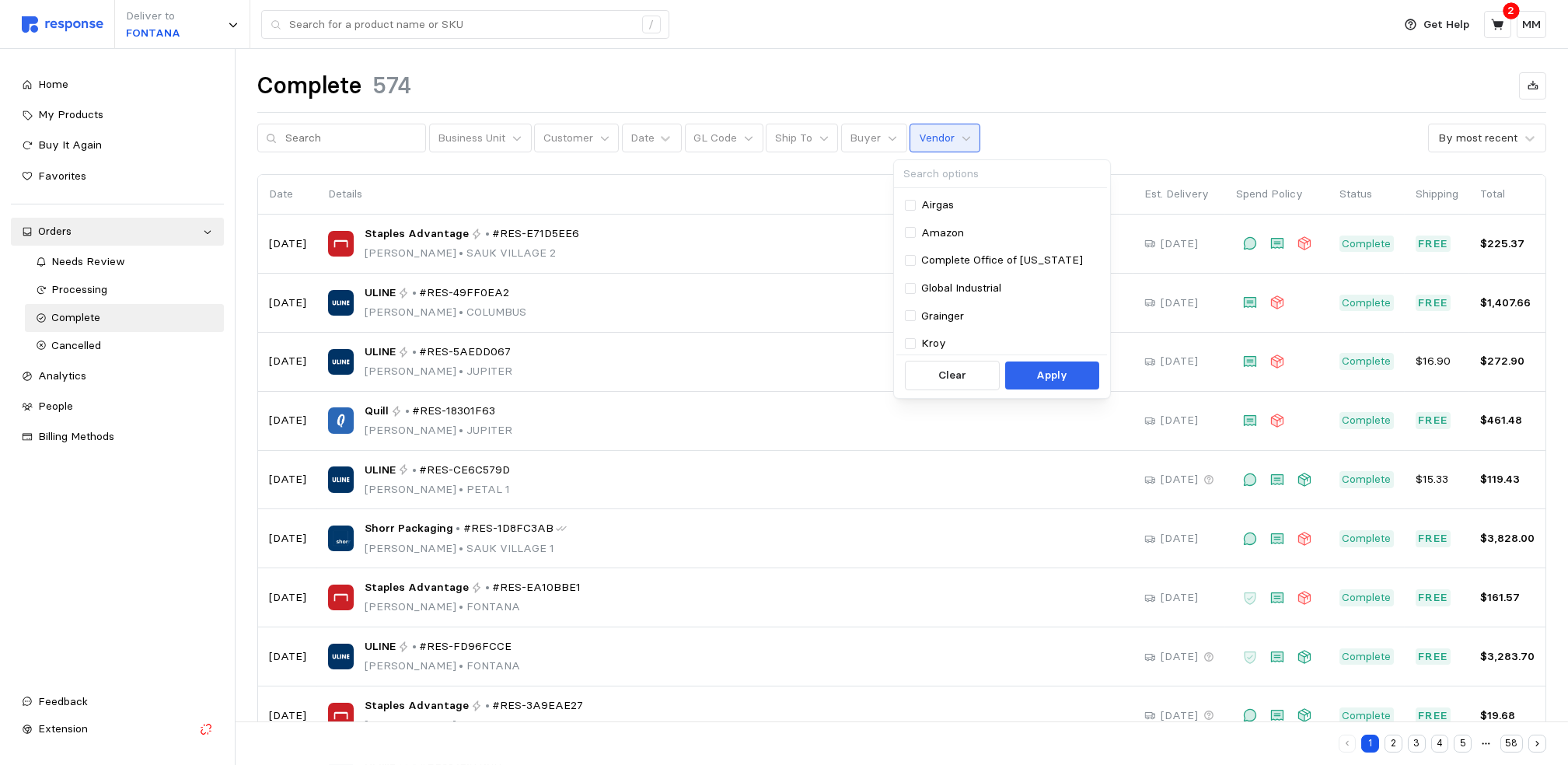
click at [990, 175] on input at bounding box center [1000, 175] width 214 height 29
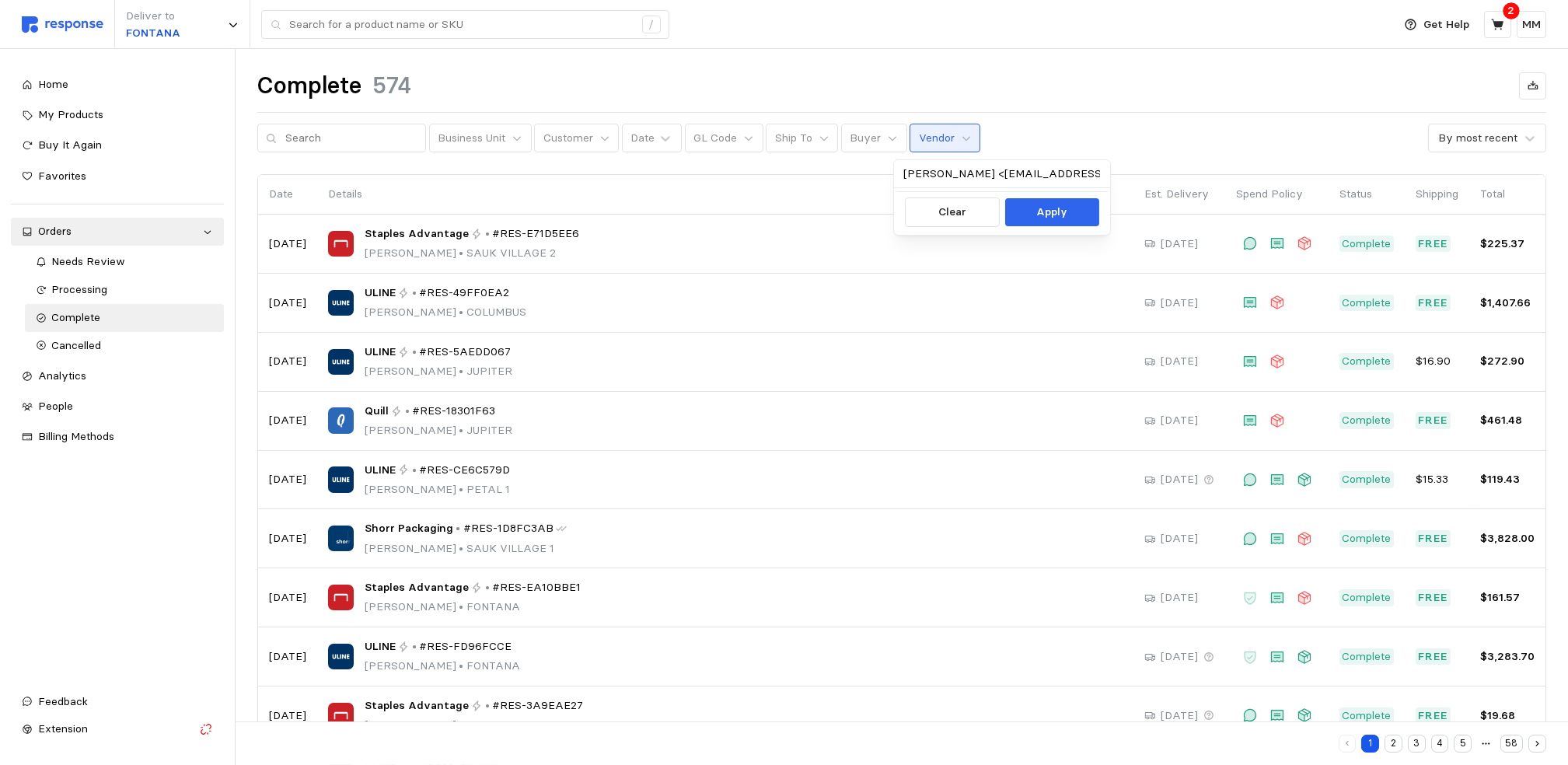
click at [971, 169] on input "John Servia <serjoh@wsinc.com>" at bounding box center [1002, 175] width 217 height 29
click at [1036, 174] on input "serjoh@wsinc.com>" at bounding box center [1002, 175] width 217 height 29
type input "serjoh@wsinc.com"
click at [1050, 221] on button "Apply" at bounding box center [1051, 212] width 94 height 28
click at [1506, 140] on div "By most recent" at bounding box center [1477, 138] width 79 height 16
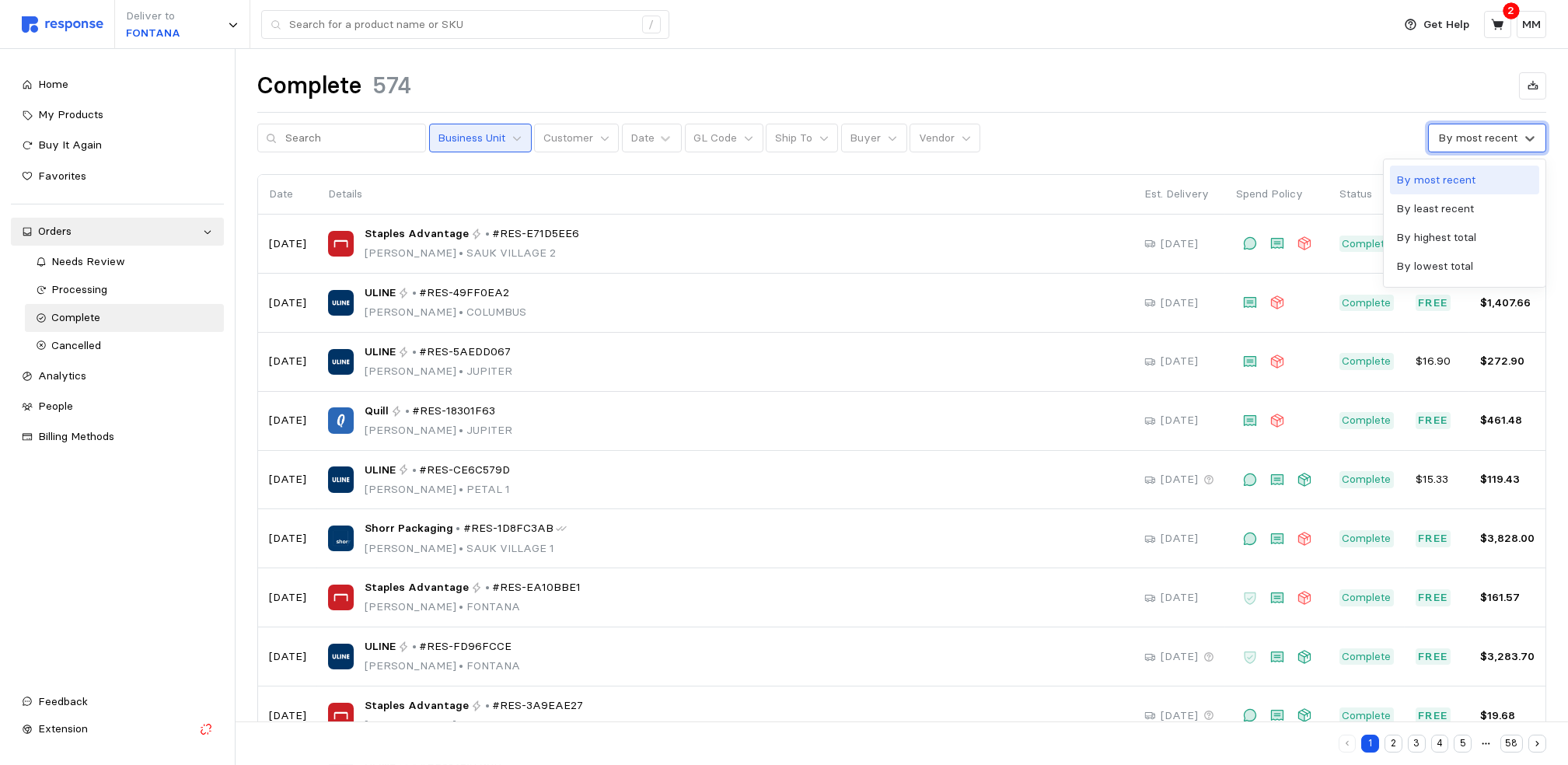
click at [470, 126] on button "Business Unit" at bounding box center [481, 138] width 103 height 29
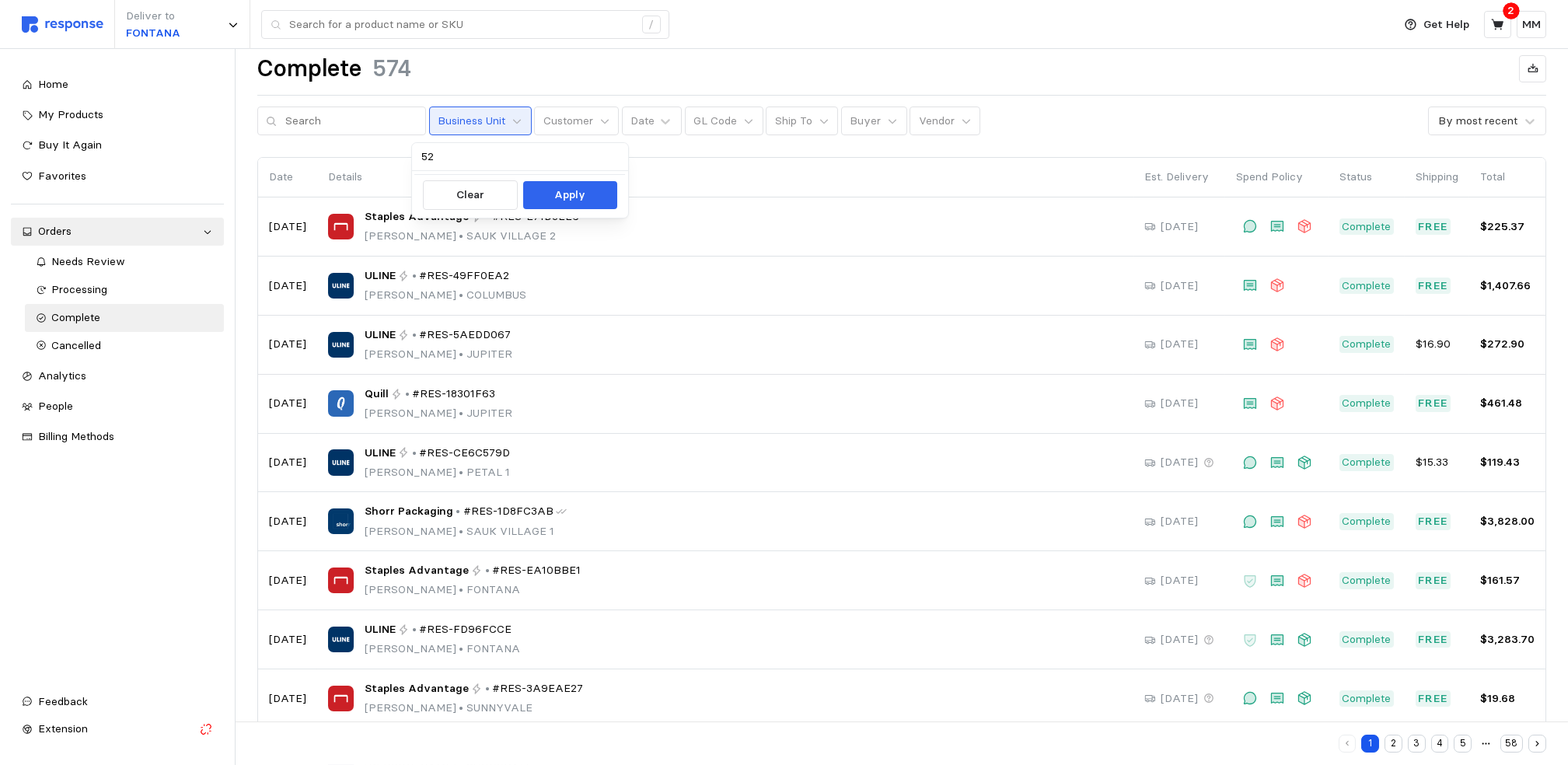
type input "5"
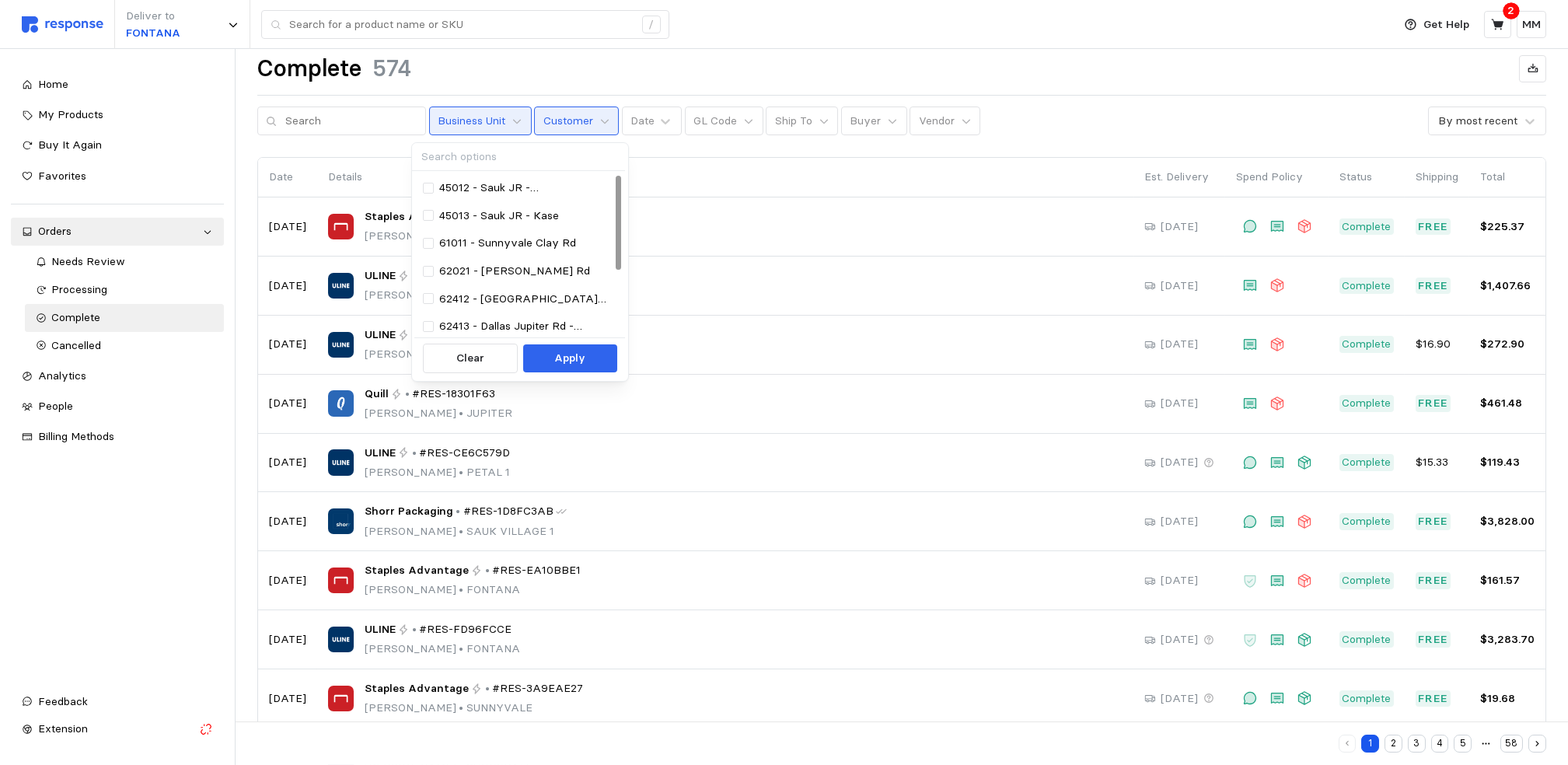
click at [552, 121] on p "Customer" at bounding box center [568, 122] width 49 height 17
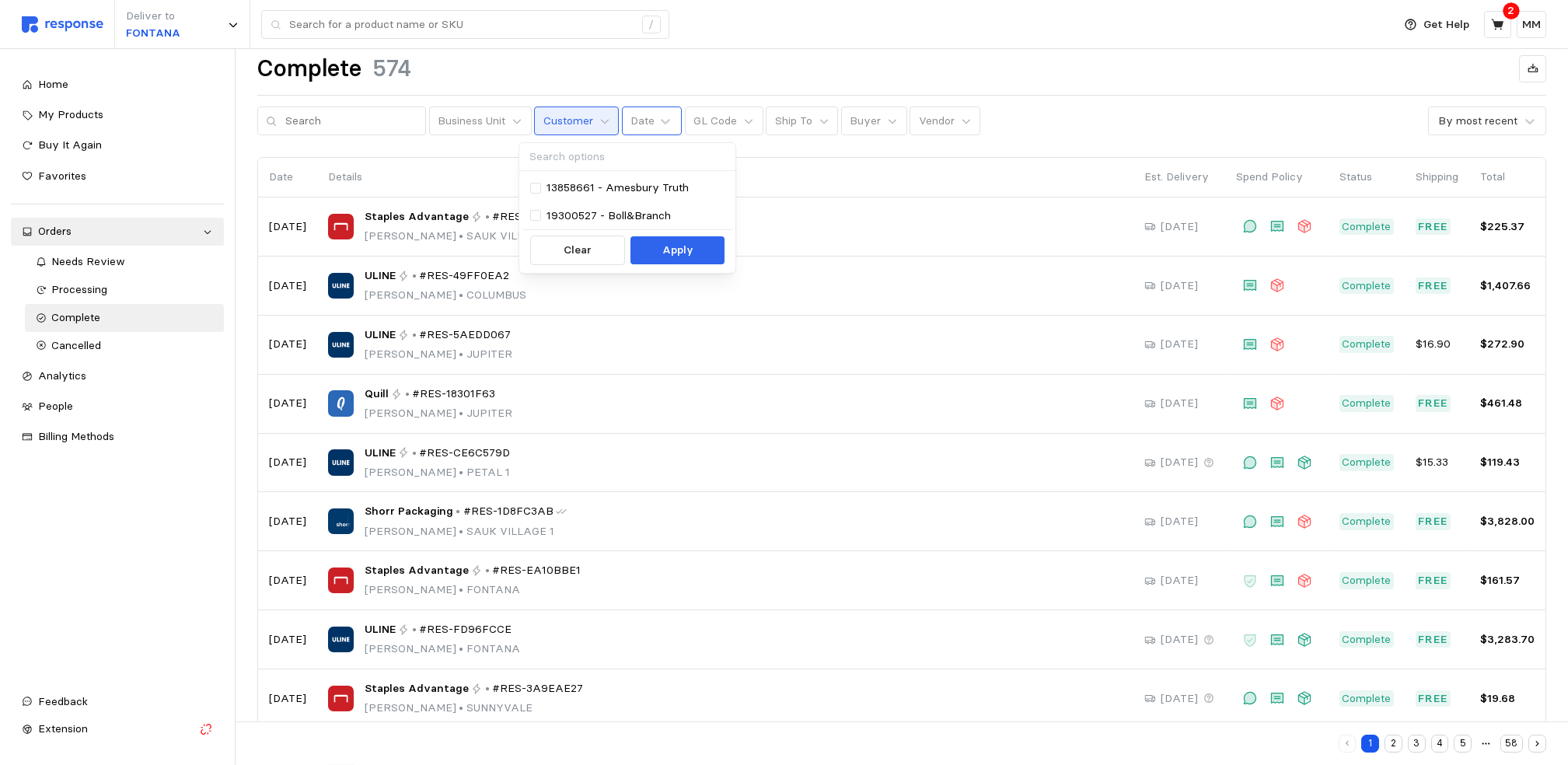
click at [640, 118] on div "Date" at bounding box center [652, 121] width 61 height 29
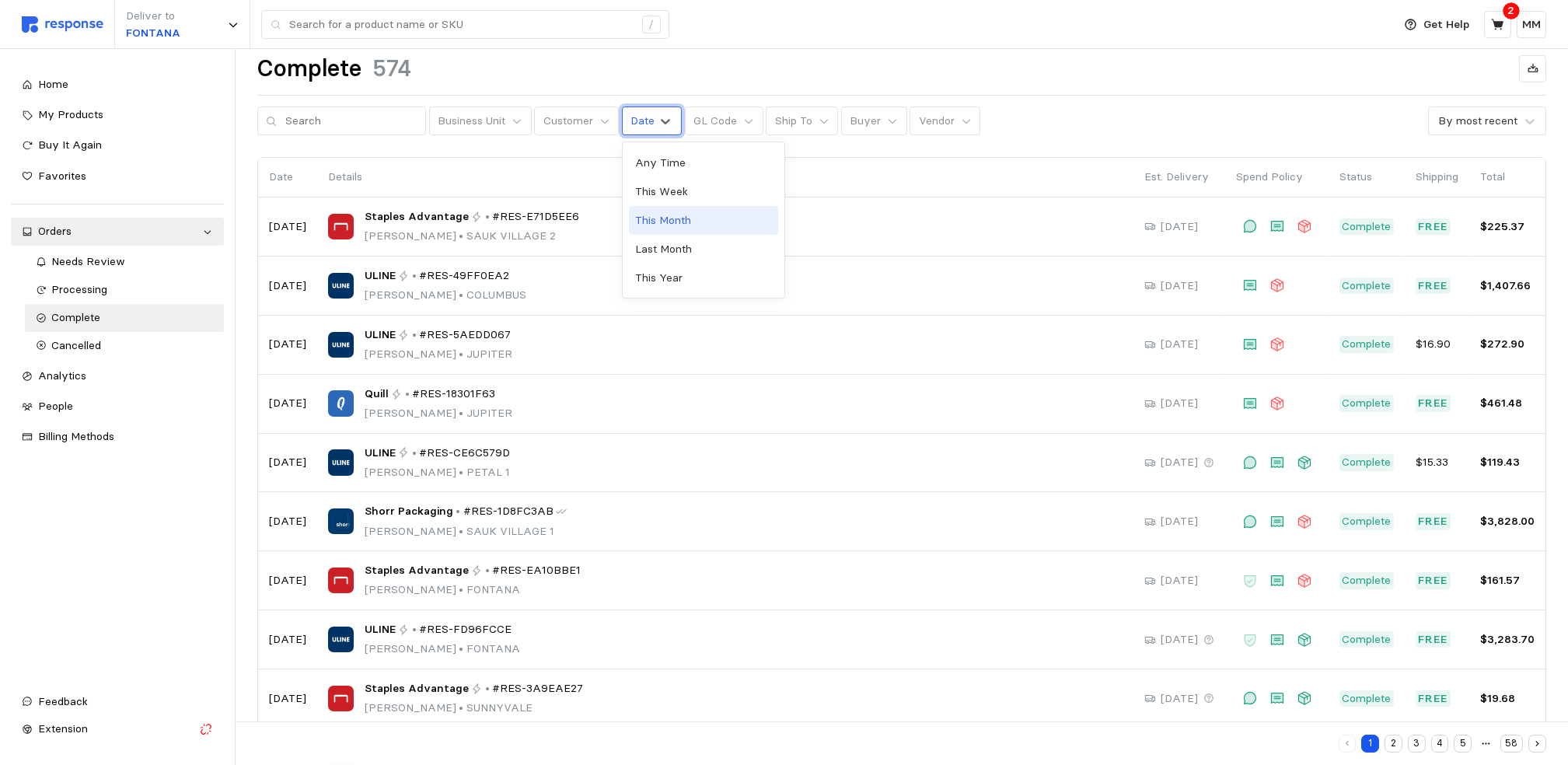
click at [673, 218] on div "This Month" at bounding box center [703, 220] width 149 height 29
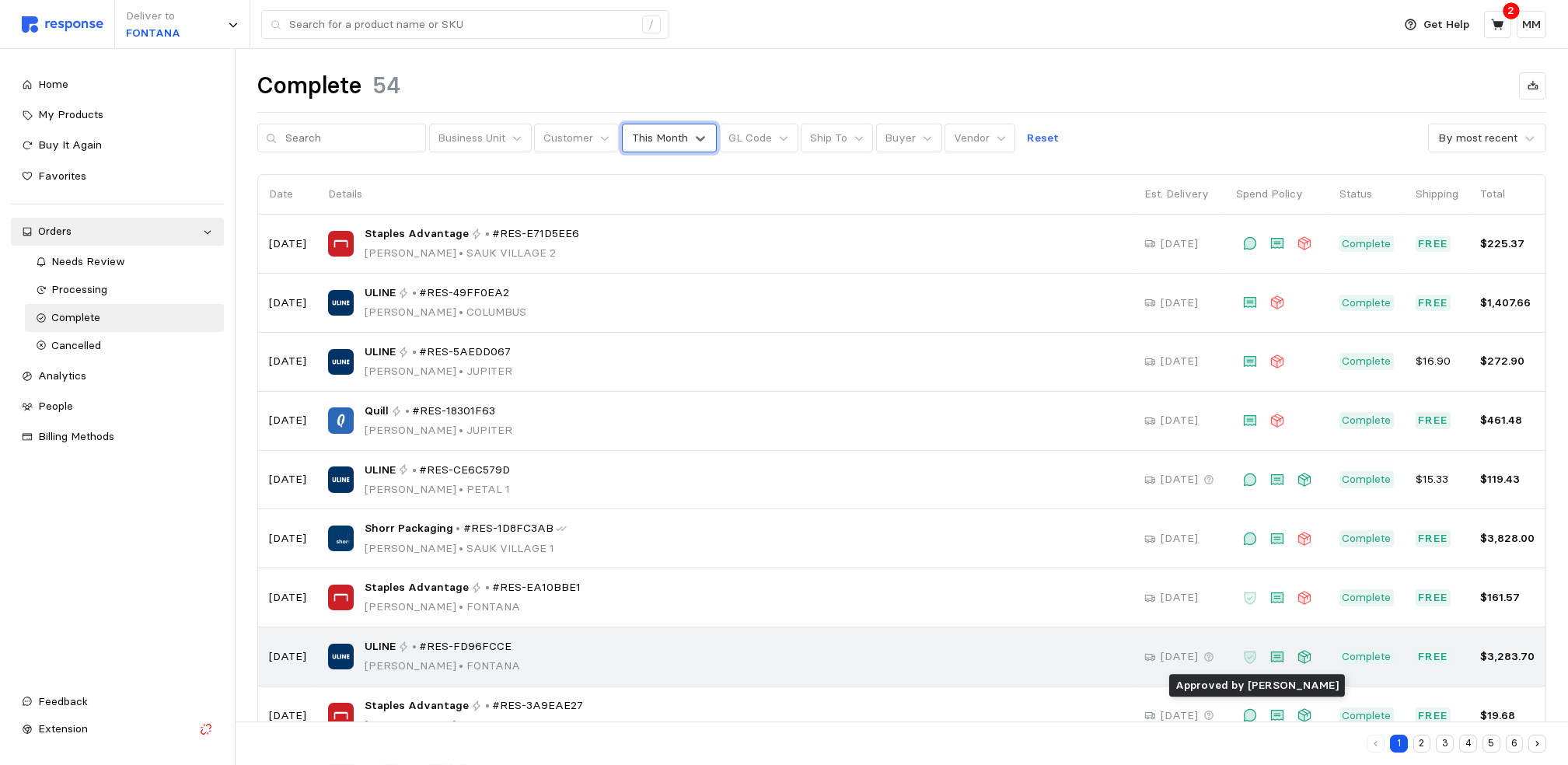
scroll to position [105, 0]
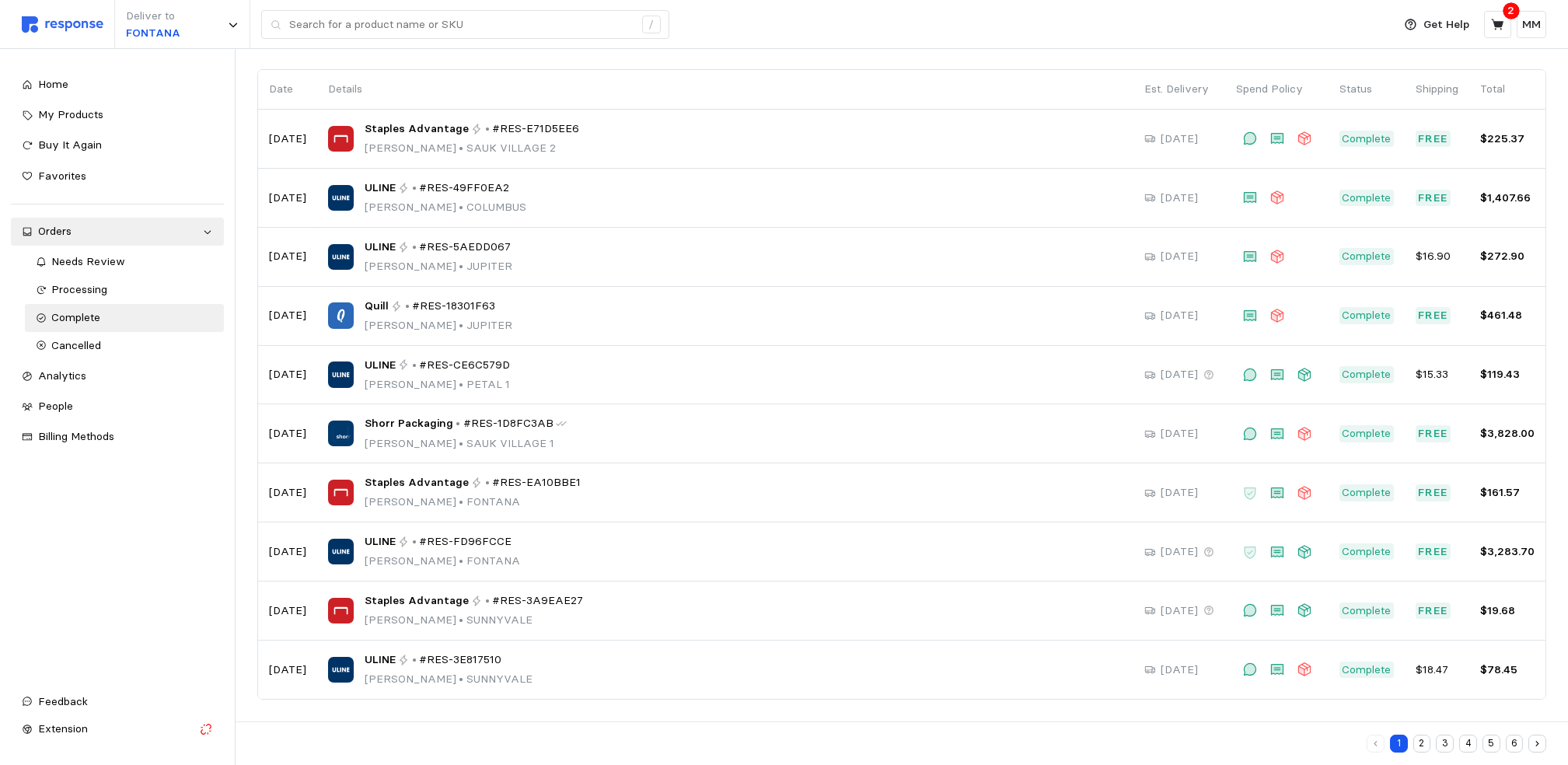
click at [1493, 743] on button "5" at bounding box center [1491, 744] width 18 height 18
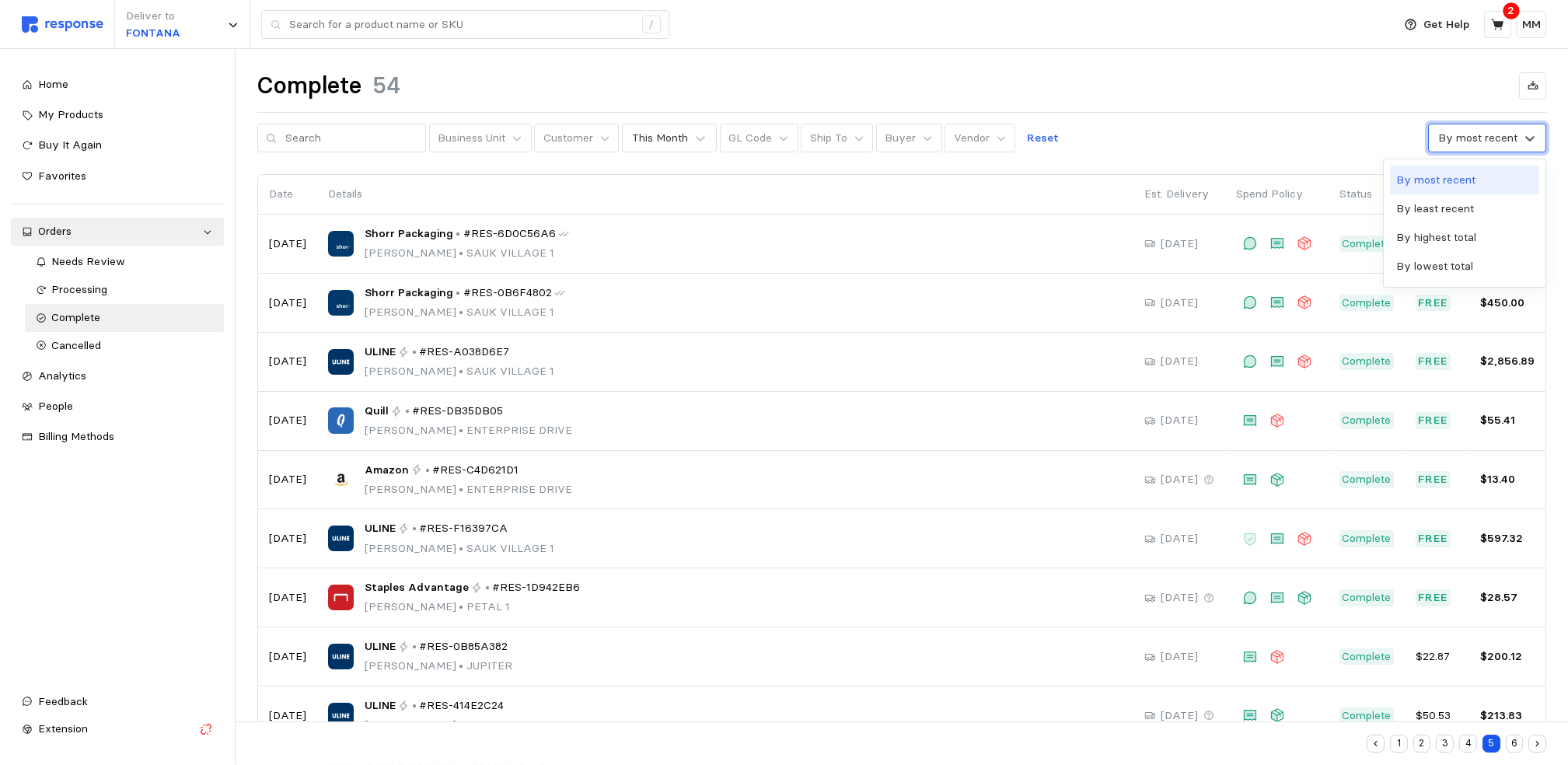
click at [1481, 138] on div "By most recent" at bounding box center [1477, 138] width 79 height 16
click at [1356, 143] on div "Business Unit Customer This Month GL Code Ship To Buyer Vendor Reset 4 results …" at bounding box center [901, 138] width 1289 height 29
click at [645, 144] on div "This Month" at bounding box center [659, 138] width 56 height 16
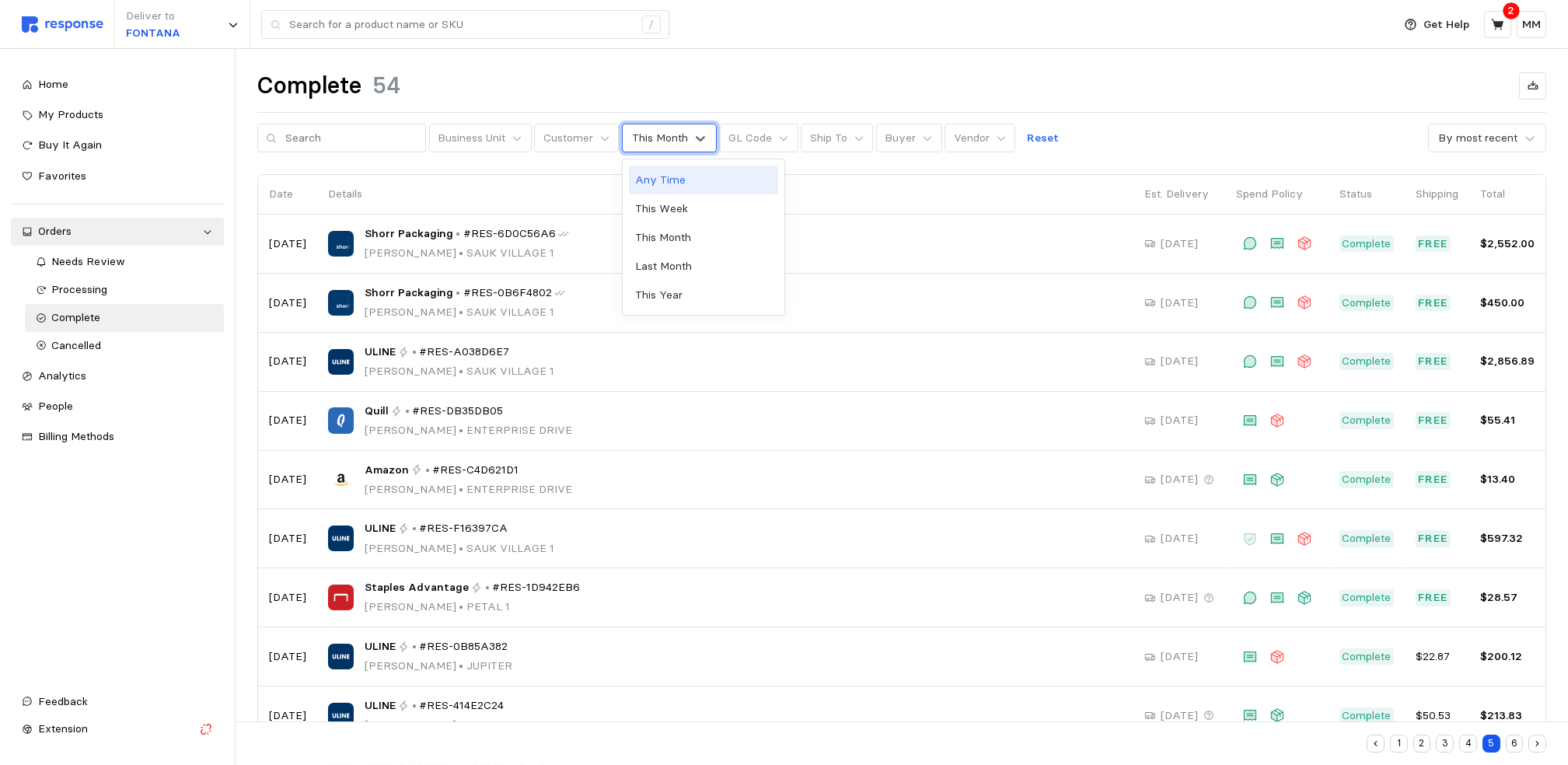
click at [841, 81] on div "Complete 54" at bounding box center [901, 86] width 1289 height 30
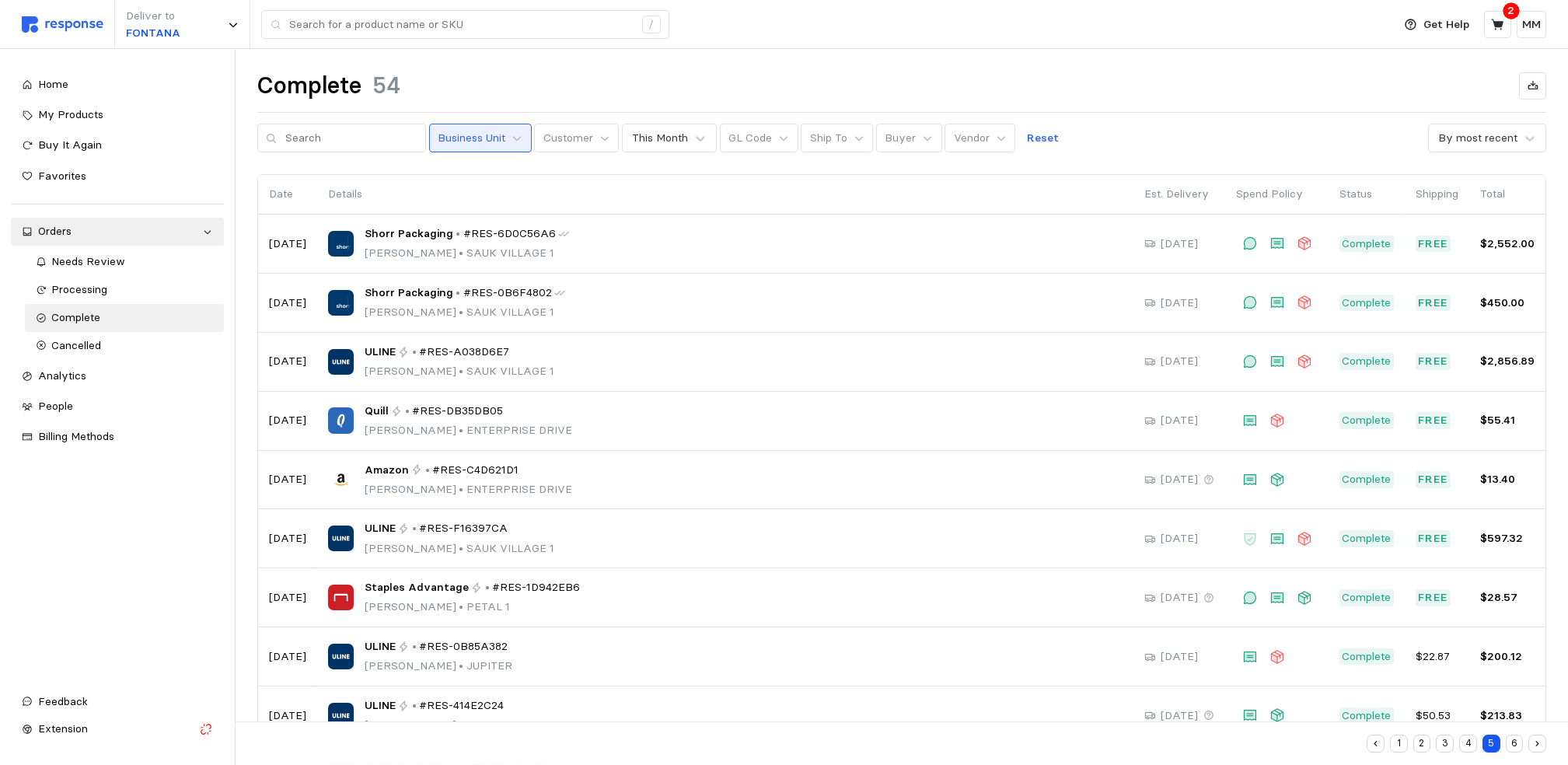
click at [446, 134] on p "Business Unit" at bounding box center [471, 139] width 67 height 17
click at [347, 129] on input "text" at bounding box center [350, 138] width 132 height 28
click at [901, 63] on div "Complete 54 Business Unit Customer This Month GL Code Ship To Buyer Vendor Rese…" at bounding box center [901, 460] width 1332 height 821
